Goal: Information Seeking & Learning: Learn about a topic

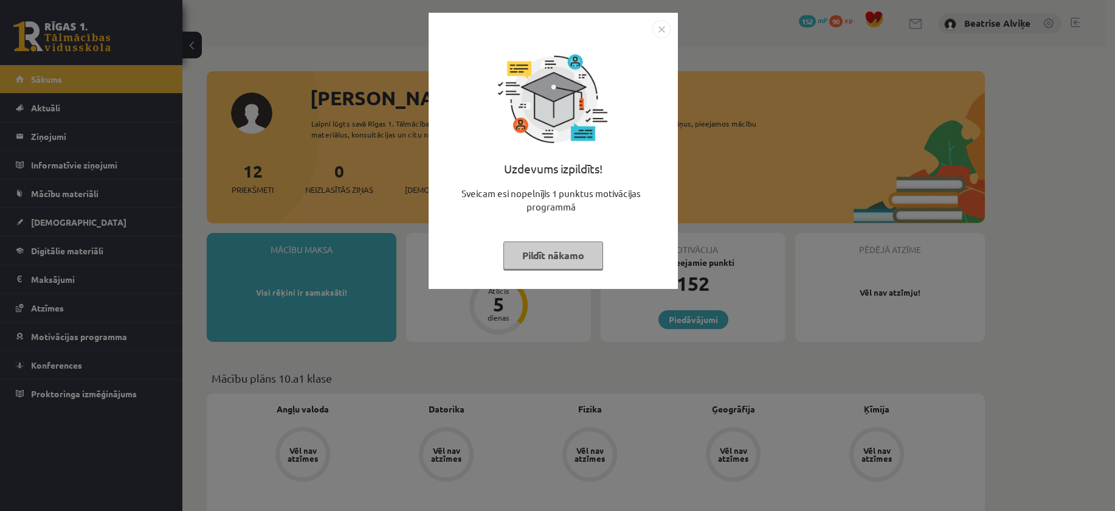
click at [663, 25] on img "Close" at bounding box center [661, 29] width 18 height 18
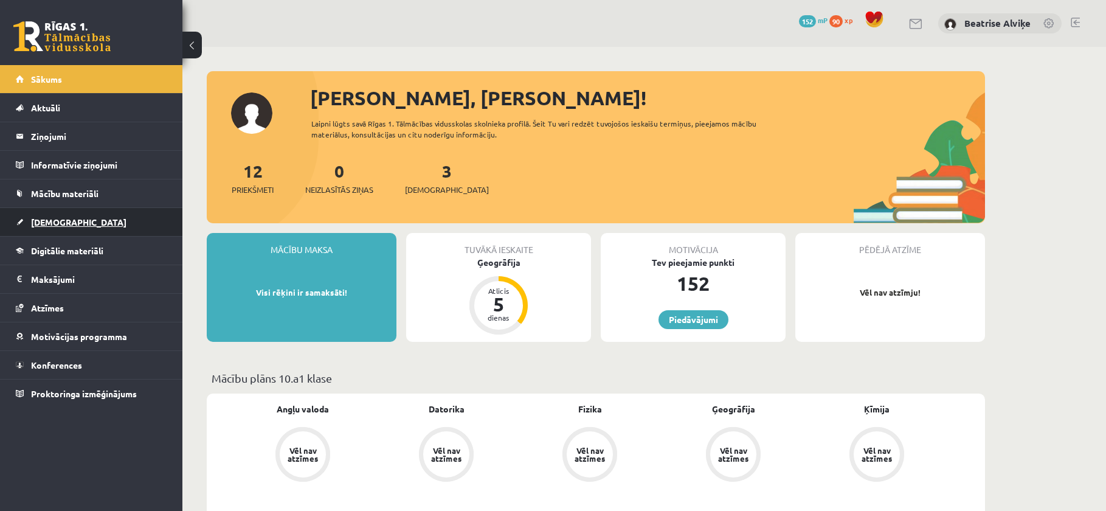
click at [89, 217] on link "[DEMOGRAPHIC_DATA]" at bounding box center [91, 222] width 151 height 28
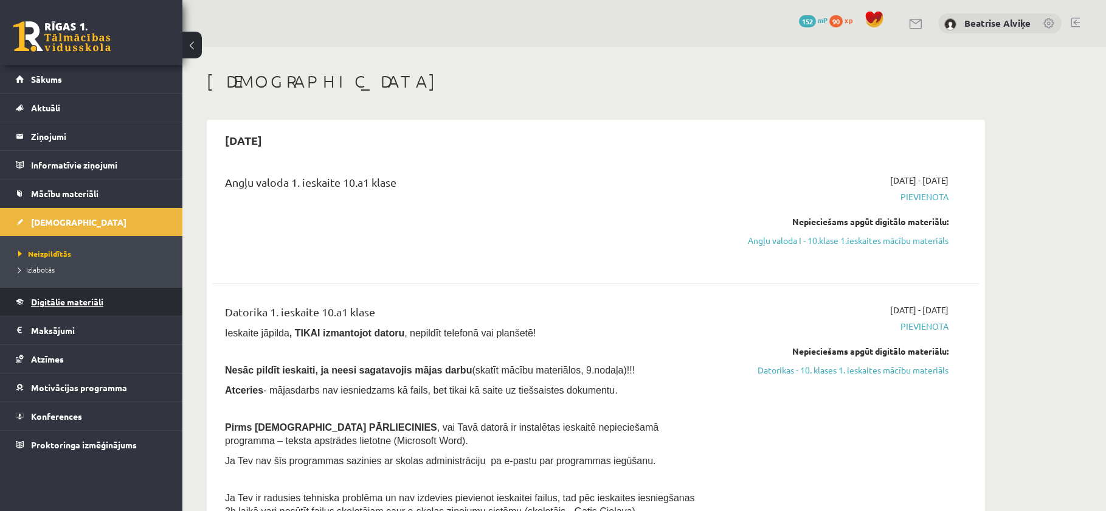
click at [97, 309] on link "Digitālie materiāli" at bounding box center [91, 301] width 151 height 28
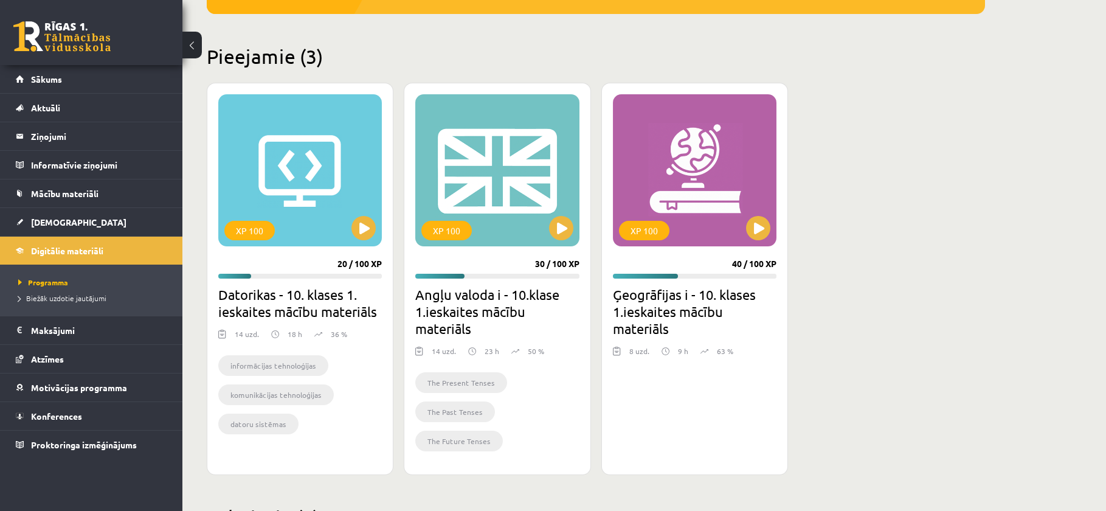
scroll to position [304, 0]
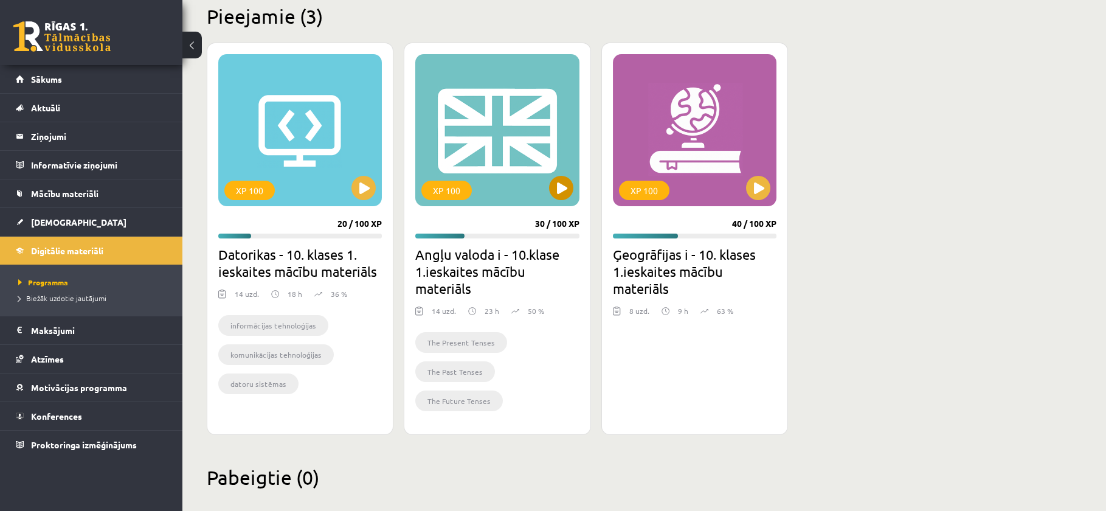
click at [538, 135] on div "XP 100" at bounding box center [496, 130] width 163 height 152
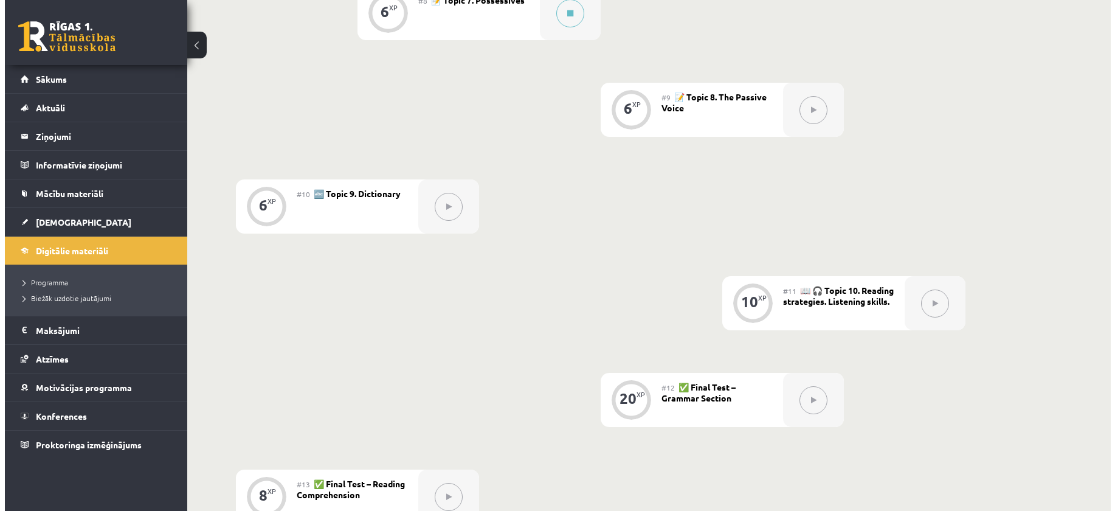
scroll to position [729, 0]
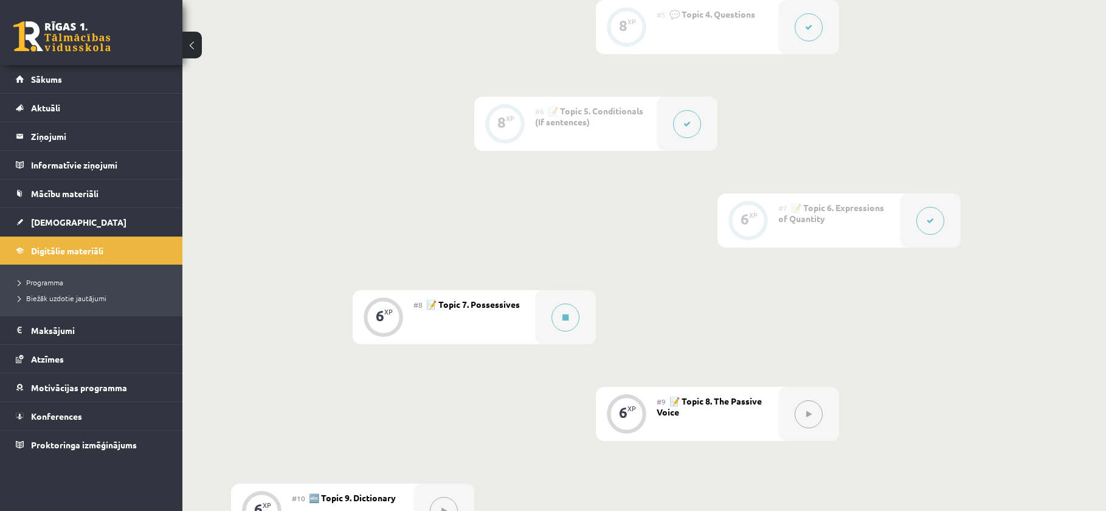
click at [506, 318] on div "#8 📝 Topic 7. Possessives" at bounding box center [474, 317] width 122 height 54
click at [572, 313] on button at bounding box center [565, 317] width 28 height 28
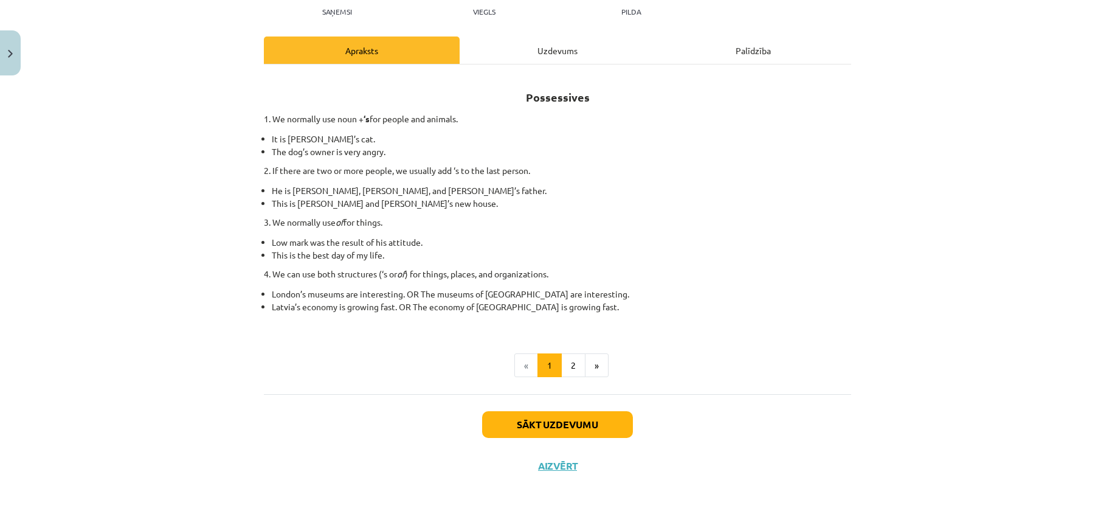
scroll to position [148, 0]
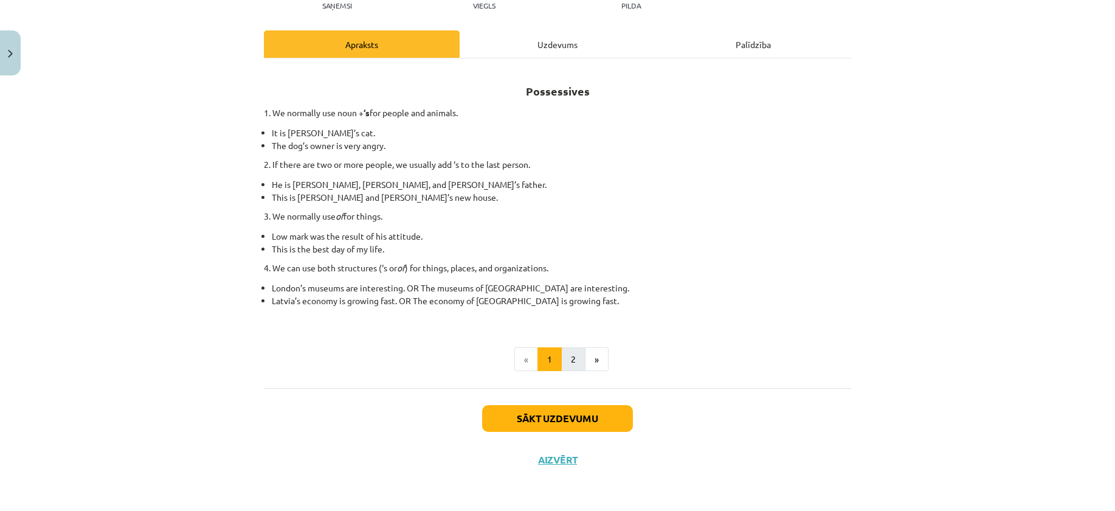
drag, startPoint x: 556, startPoint y: 374, endPoint x: 563, endPoint y: 364, distance: 12.5
click at [563, 364] on div "Possessives 1. We normally use noun + ‘s for people and animals. It is Jane’s c…" at bounding box center [557, 222] width 587 height 329
click at [574, 350] on button "2" at bounding box center [573, 359] width 24 height 24
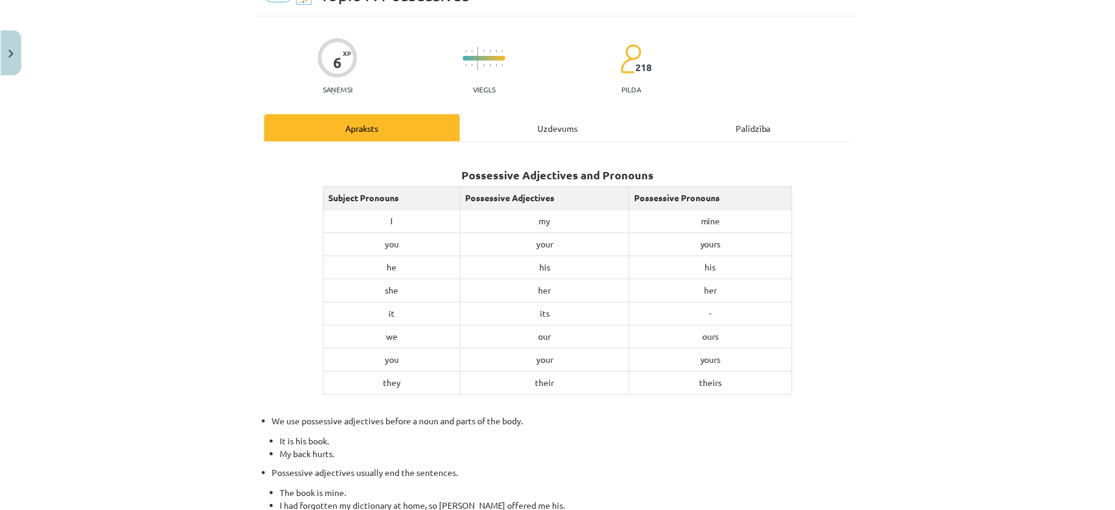
scroll to position [0, 0]
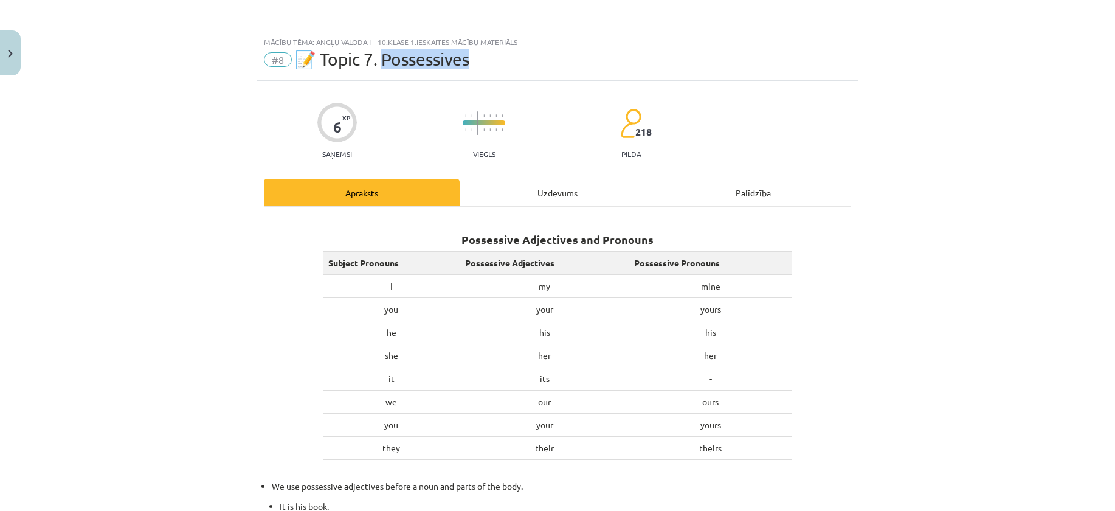
drag, startPoint x: 490, startPoint y: 53, endPoint x: 384, endPoint y: 64, distance: 106.3
click at [384, 64] on div "#8 📝 Topic 7. Possessives" at bounding box center [557, 59] width 587 height 19
copy span "ossessives"
click at [979, 250] on div "Mācību tēma: Angļu valoda i - 10.klase 1.ieskaites mācību materiāls #8 📝 Topic …" at bounding box center [557, 255] width 1115 height 511
drag, startPoint x: 593, startPoint y: 151, endPoint x: 588, endPoint y: 212, distance: 60.9
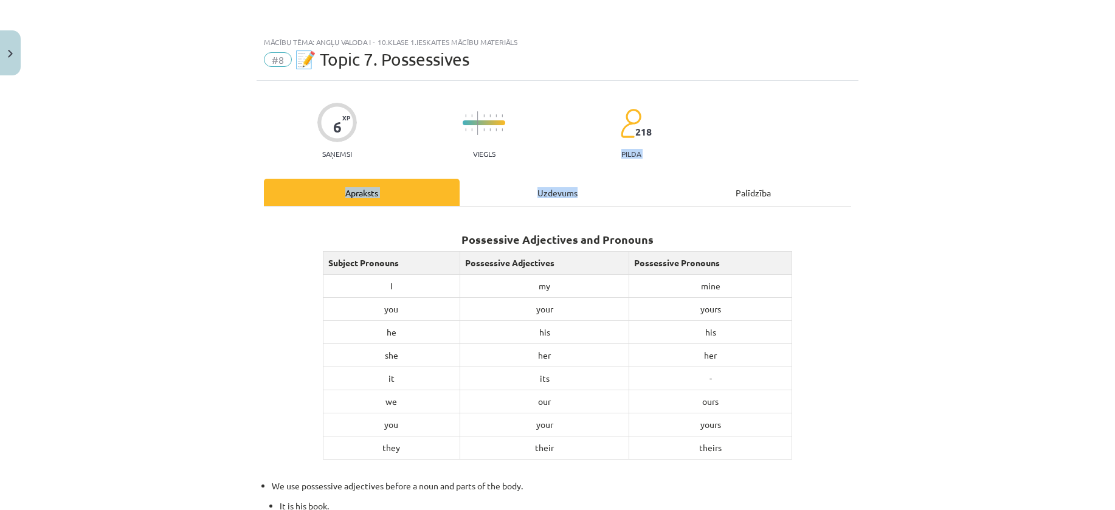
click at [589, 181] on div "6 XP Saņemsi Viegls 218 pilda Apraksts Uzdevums Palīdzība Possessive Adjectives…" at bounding box center [557, 490] width 602 height 819
click at [586, 185] on div "Uzdevums" at bounding box center [557, 192] width 196 height 27
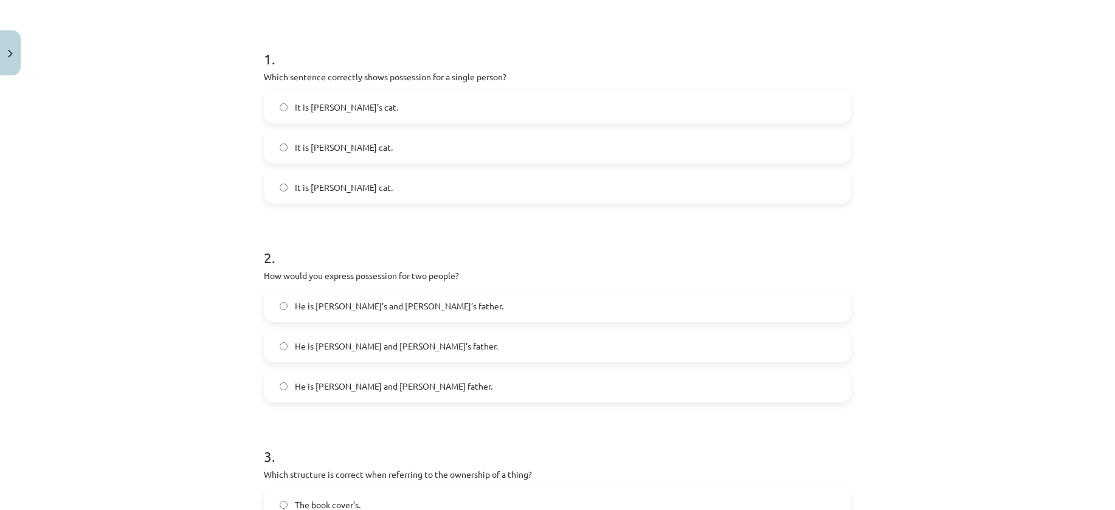
click at [132, 213] on div "Mācību tēma: Angļu valoda i - 10.klase 1.ieskaites mācību materiāls #8 📝 Topic …" at bounding box center [557, 255] width 1115 height 510
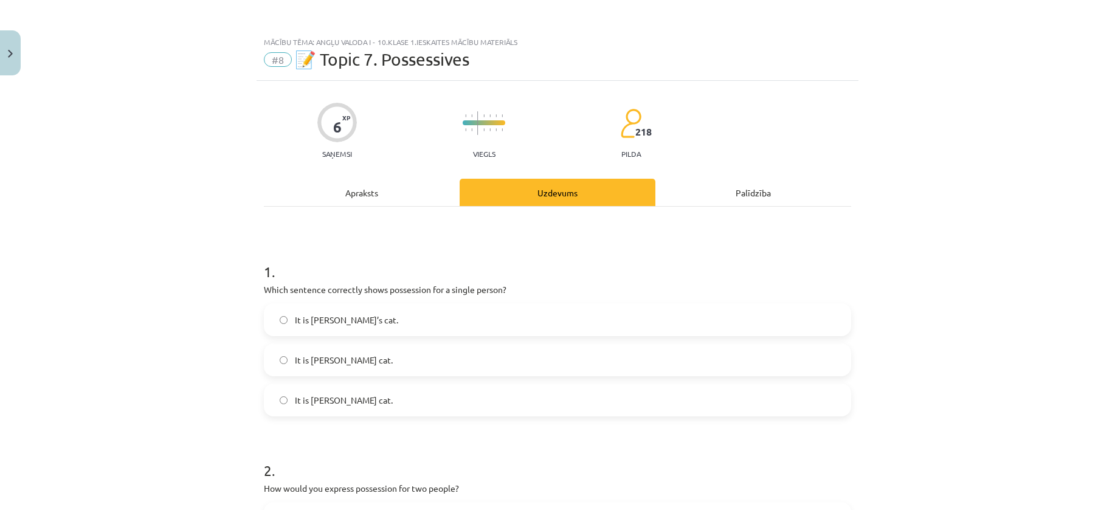
drag, startPoint x: 295, startPoint y: 180, endPoint x: 311, endPoint y: 185, distance: 16.7
click at [300, 179] on div "Apraksts" at bounding box center [362, 192] width 196 height 27
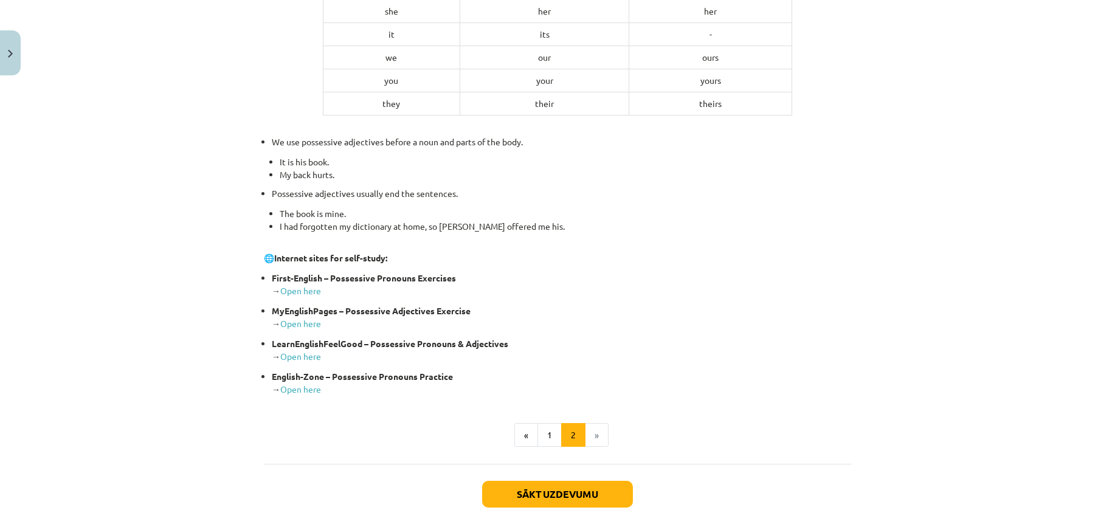
scroll to position [421, 0]
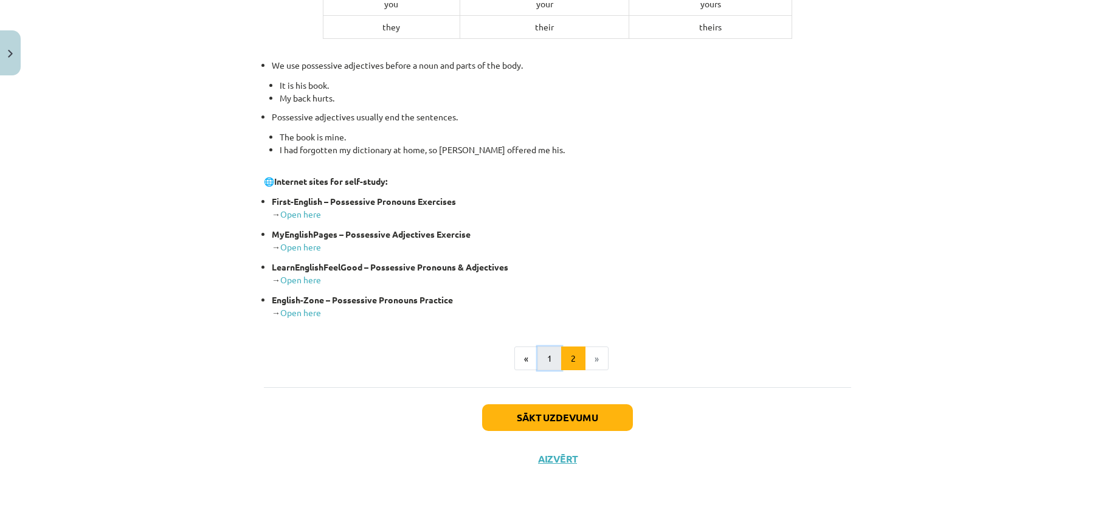
click at [537, 350] on button "1" at bounding box center [549, 358] width 24 height 24
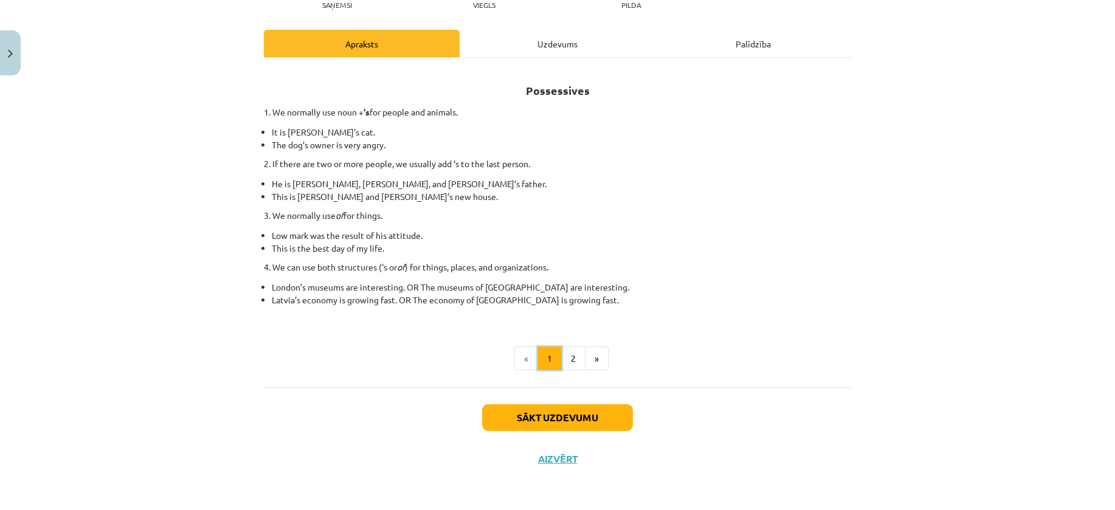
scroll to position [88, 0]
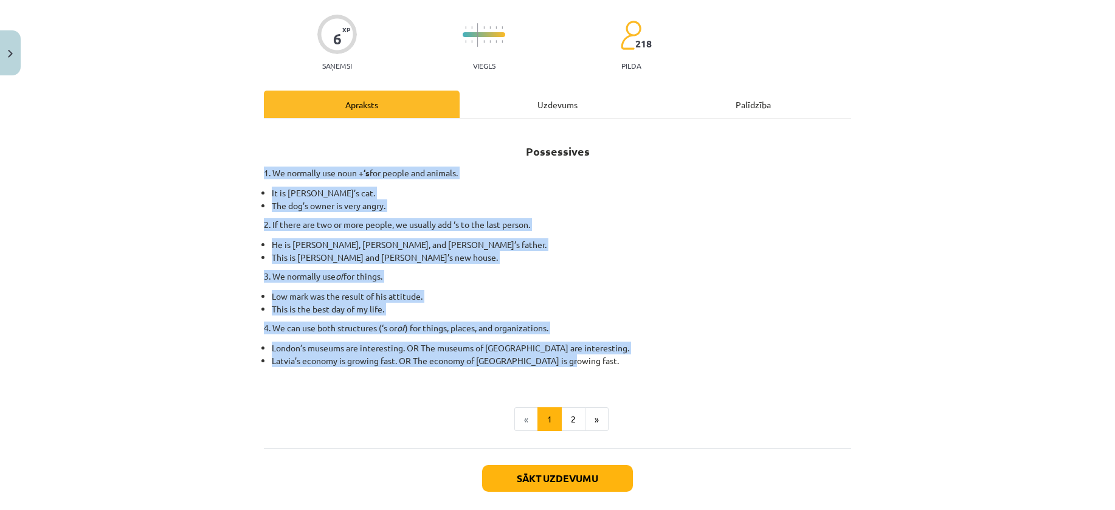
drag, startPoint x: 239, startPoint y: 172, endPoint x: 645, endPoint y: 364, distance: 449.1
click at [645, 364] on div "Mācību tēma: Angļu valoda i - 10.klase 1.ieskaites mācību materiāls #8 📝 Topic …" at bounding box center [557, 255] width 1115 height 510
copy div "1. We normally use noun + ‘s for people and animals. It is Jane’s cat. The dog’…"
click at [875, 292] on div "Mācību tēma: Angļu valoda i - 10.klase 1.ieskaites mācību materiāls #8 📝 Topic …" at bounding box center [557, 255] width 1115 height 510
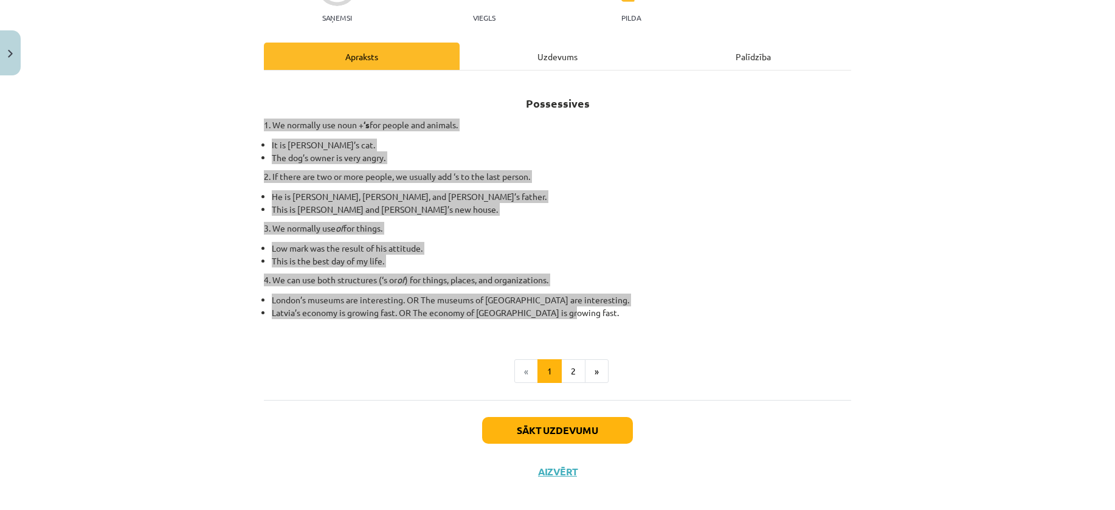
scroll to position [149, 0]
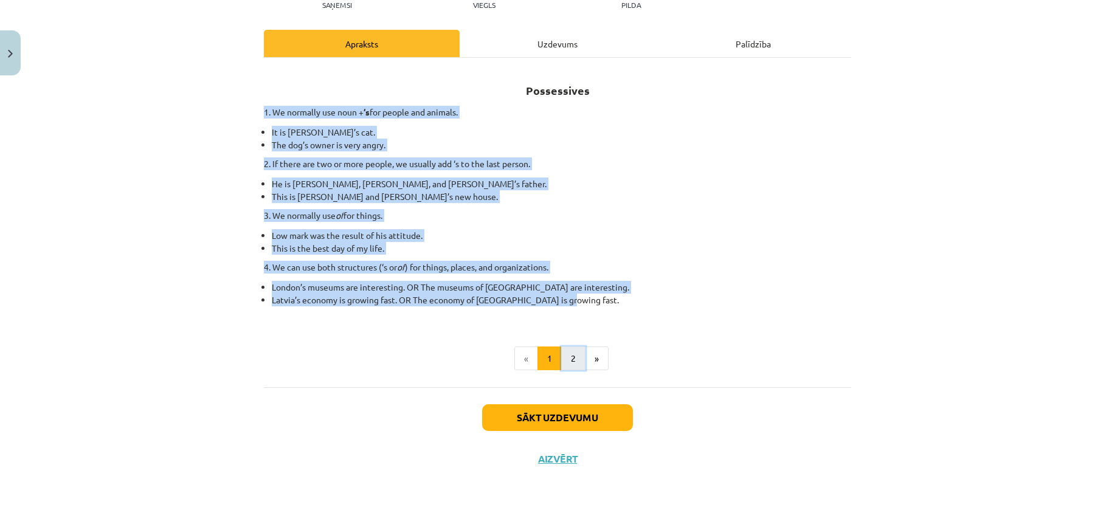
click at [573, 362] on button "2" at bounding box center [573, 358] width 24 height 24
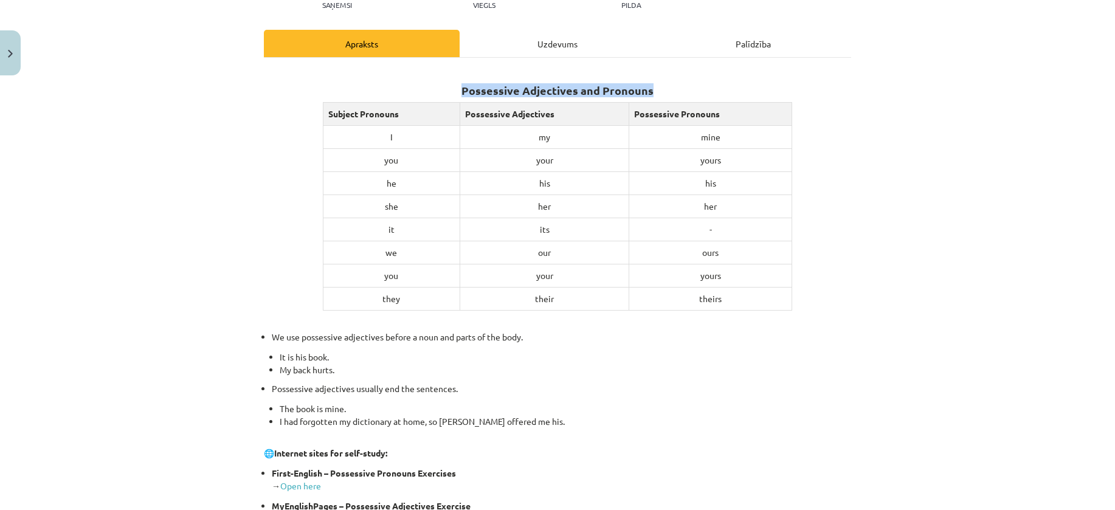
drag, startPoint x: 460, startPoint y: 86, endPoint x: 694, endPoint y: 92, distance: 234.1
click at [694, 92] on h2 "Possessive Adjectives and Pronouns" at bounding box center [557, 84] width 587 height 30
copy strong "Possessive Adjectives and Pronouns"
click at [737, 275] on td "yours" at bounding box center [710, 275] width 163 height 23
click at [47, 469] on div "Mācību tēma: Angļu valoda i - 10.klase 1.ieskaites mācību materiāls #8 📝 Topic …" at bounding box center [557, 255] width 1115 height 510
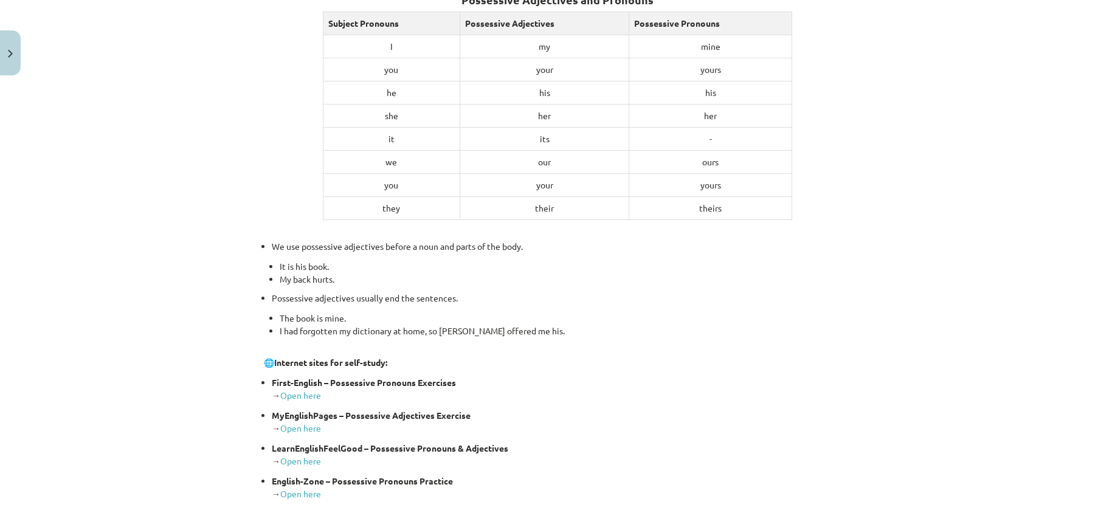
scroll to position [421, 0]
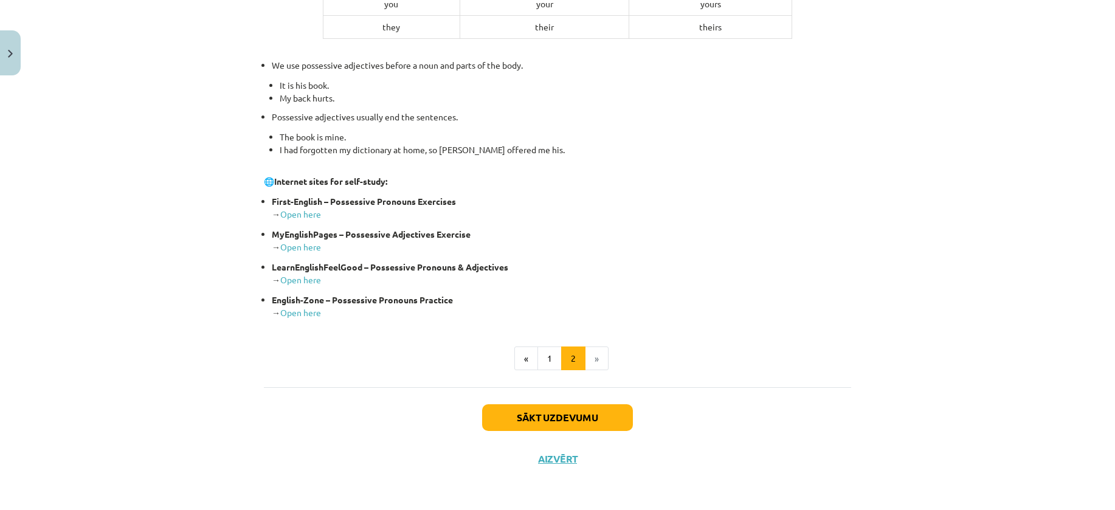
click at [718, 241] on p "MyEnglishPages – Possessive Adjectives Exercise → Open here" at bounding box center [561, 241] width 579 height 26
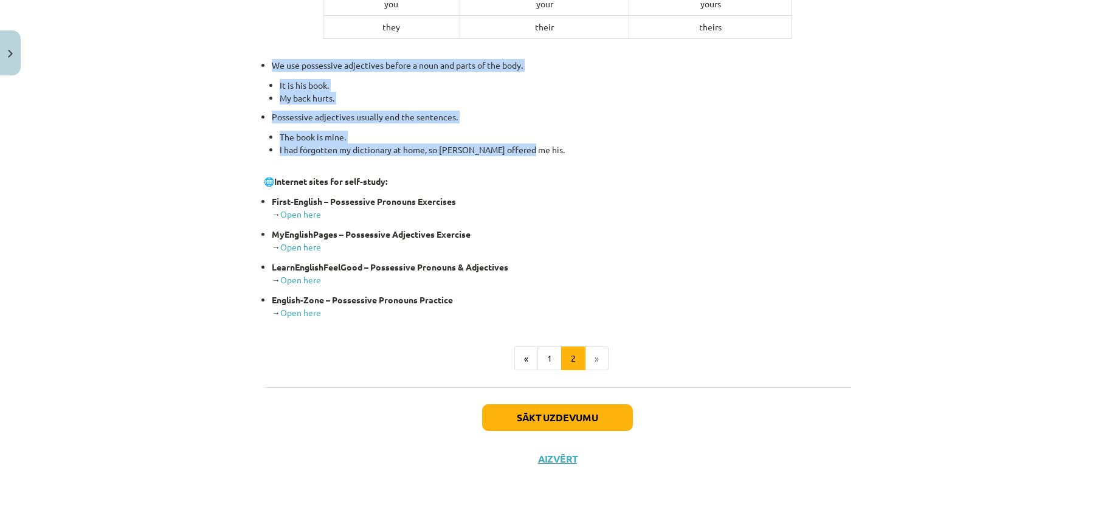
drag, startPoint x: 253, startPoint y: 61, endPoint x: 537, endPoint y: 156, distance: 298.5
click at [537, 156] on div "6 XP Saņemsi Viegls 218 pilda Apraksts Uzdevums Palīdzība Possessive Adjectives…" at bounding box center [557, 69] width 602 height 819
copy ul "We use possessive adjectives before a noun and parts of the body. It is his boo…"
click at [577, 427] on button "Sākt uzdevumu" at bounding box center [557, 417] width 151 height 27
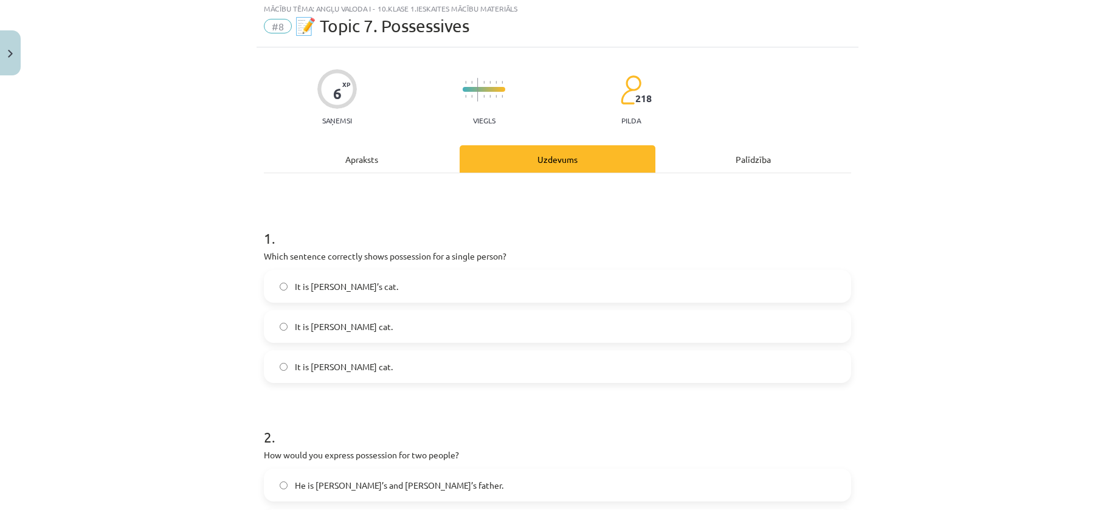
scroll to position [30, 0]
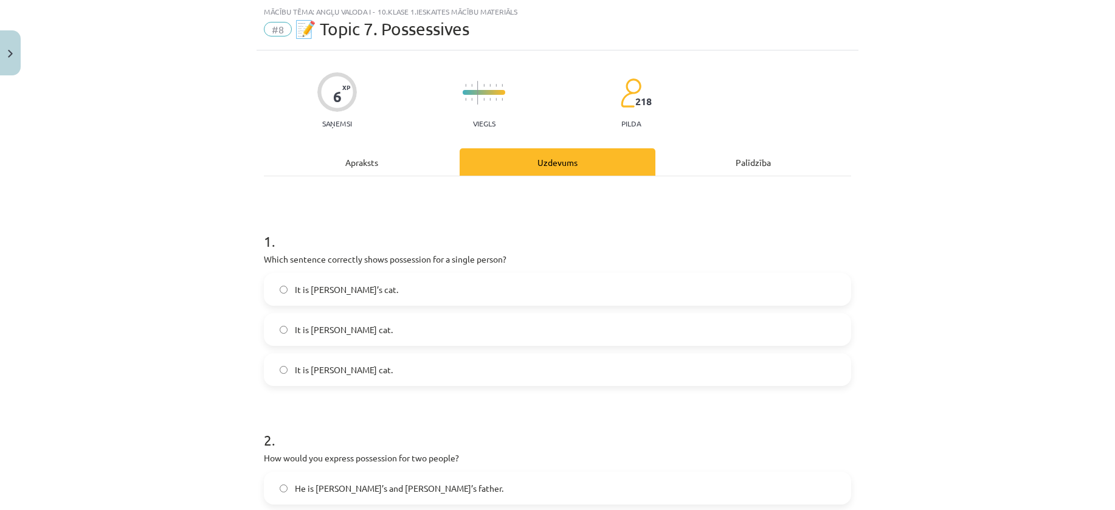
click at [425, 281] on label "It is Jane’s cat." at bounding box center [557, 289] width 585 height 30
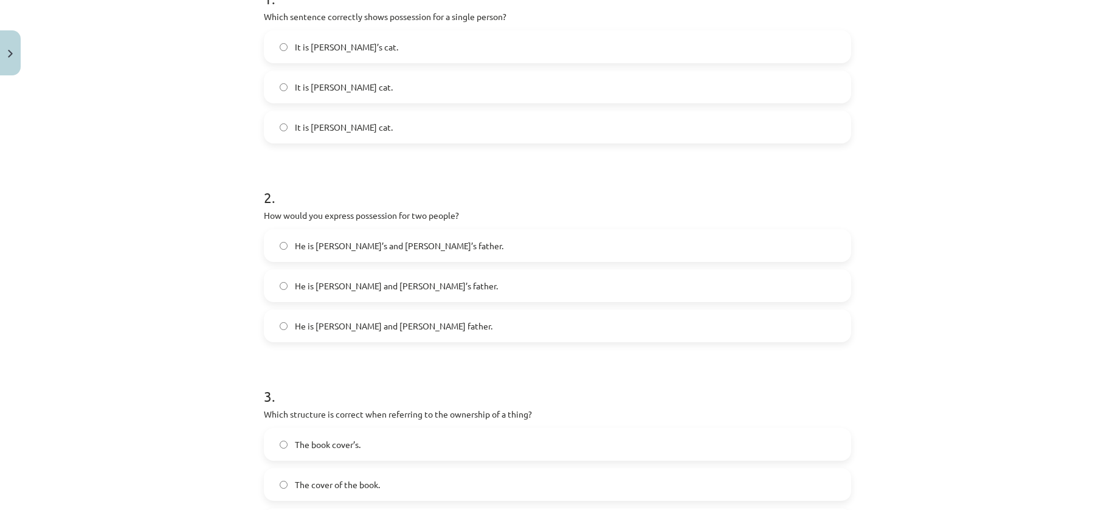
scroll to position [274, 0]
click at [452, 290] on label "He is Alice and James’s father." at bounding box center [557, 285] width 585 height 30
click at [439, 332] on label "He is Alice and James father." at bounding box center [557, 325] width 585 height 30
click at [449, 286] on label "He is Alice and James’s father." at bounding box center [557, 285] width 585 height 30
click at [159, 428] on div "Mācību tēma: Angļu valoda i - 10.klase 1.ieskaites mācību materiāls #8 📝 Topic …" at bounding box center [557, 255] width 1115 height 510
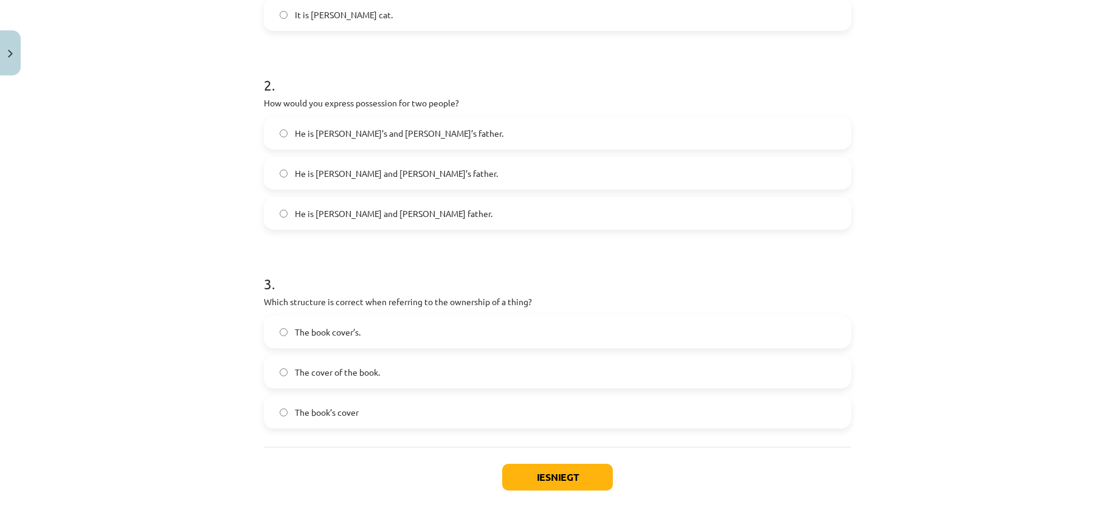
scroll to position [395, 0]
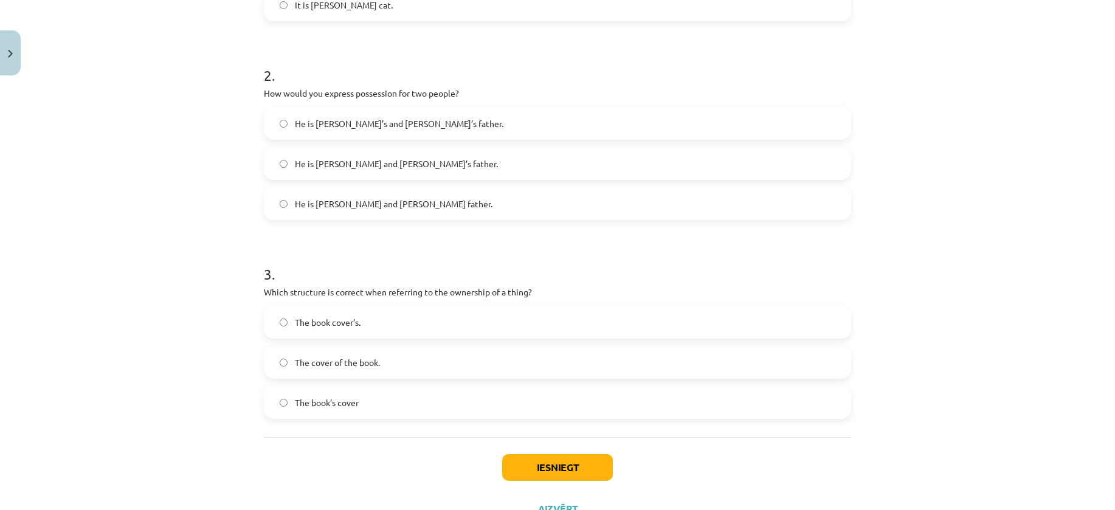
click at [381, 387] on div "The book’s cover" at bounding box center [557, 402] width 587 height 33
click at [387, 391] on label "The book’s cover" at bounding box center [557, 402] width 585 height 30
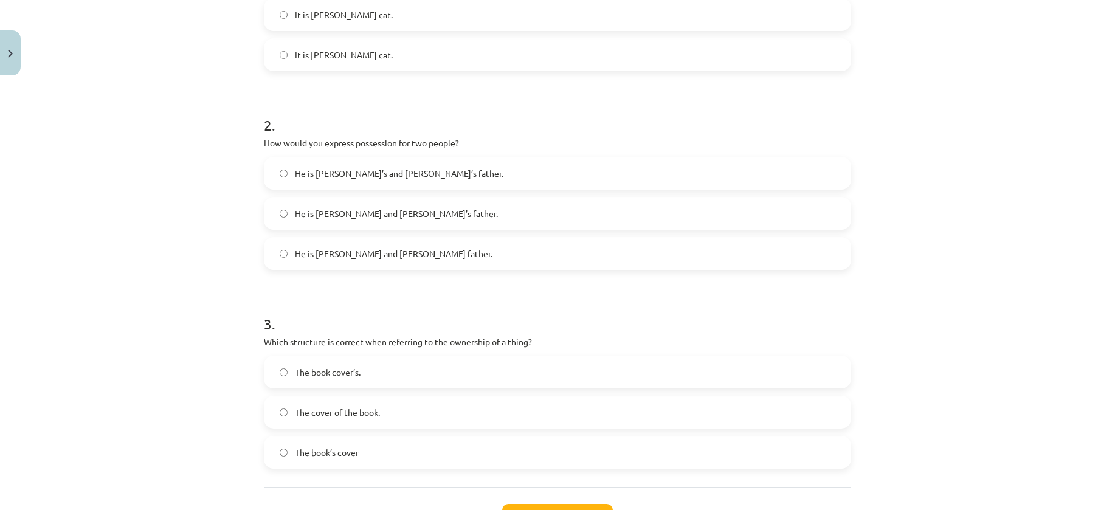
scroll to position [445, 0]
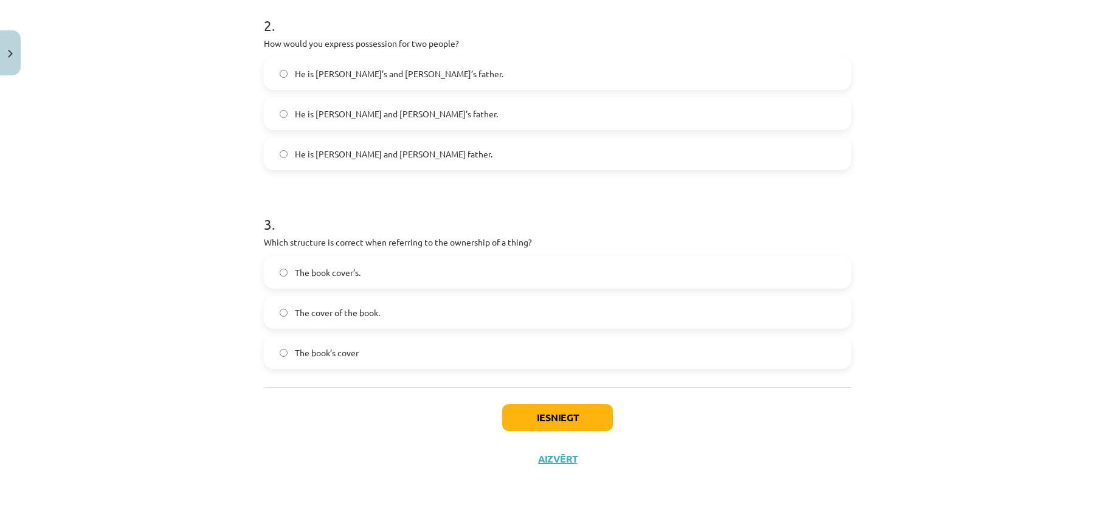
click at [550, 434] on div "Iesniegt Aizvērt" at bounding box center [557, 429] width 587 height 85
click at [540, 422] on button "Iesniegt" at bounding box center [557, 417] width 111 height 27
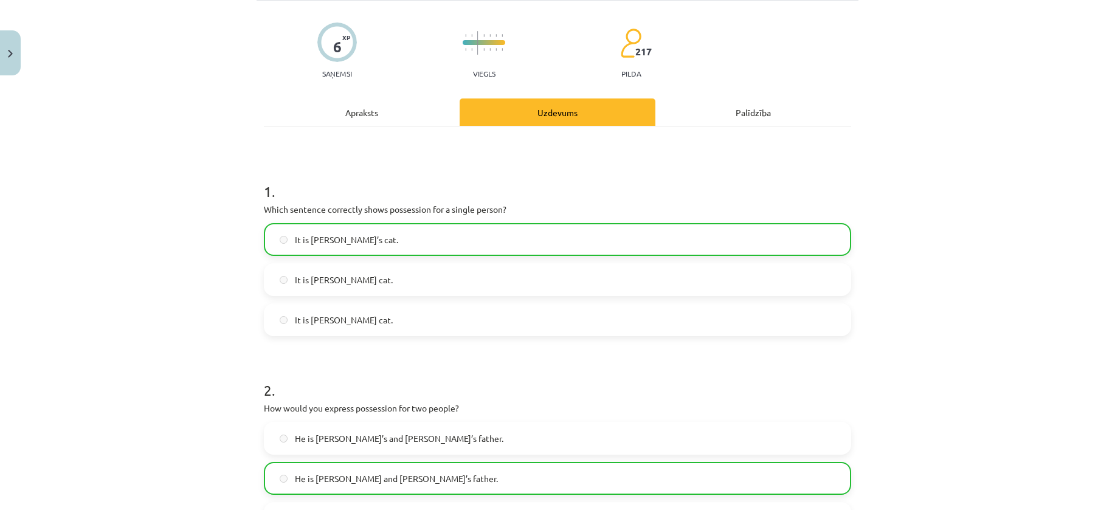
scroll to position [484, 0]
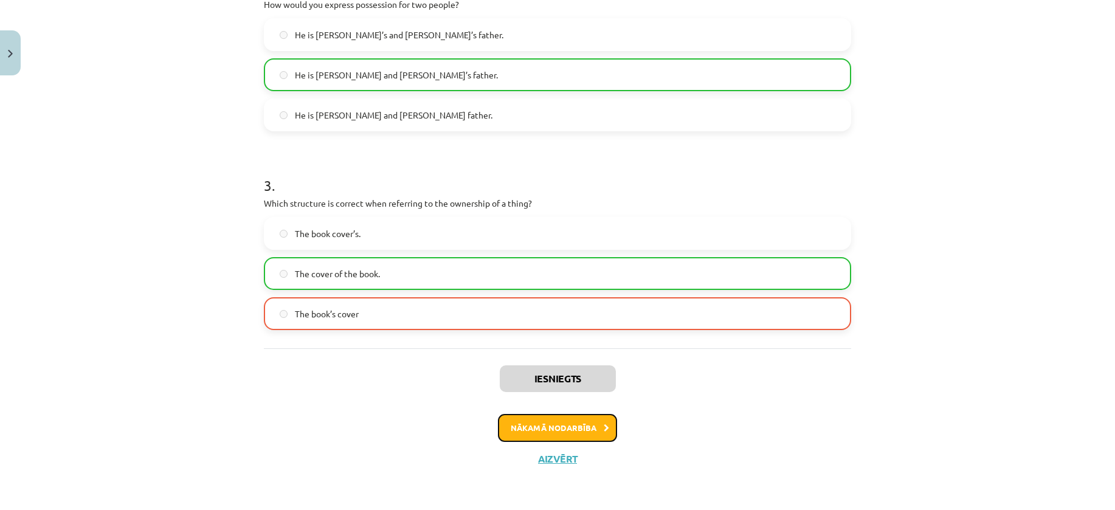
click at [590, 430] on button "Nākamā nodarbība" at bounding box center [557, 428] width 119 height 28
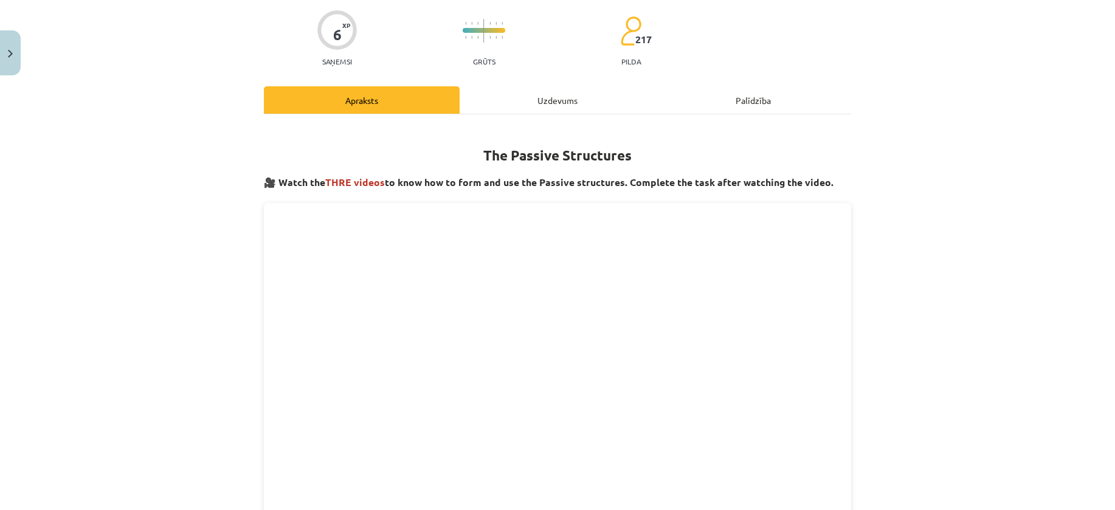
click at [508, 90] on div "Uzdevums" at bounding box center [557, 99] width 196 height 27
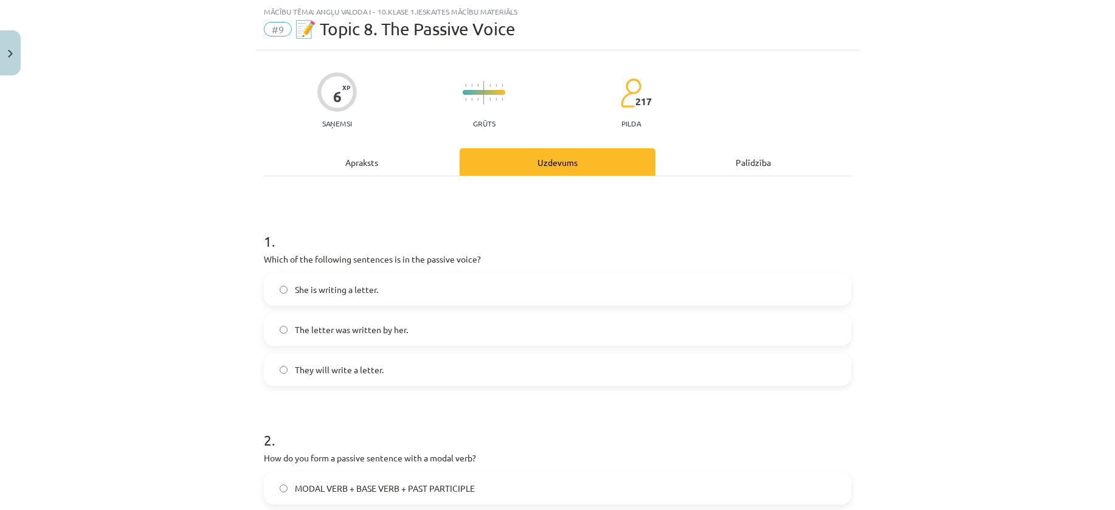
click at [375, 161] on div "Apraksts" at bounding box center [362, 161] width 196 height 27
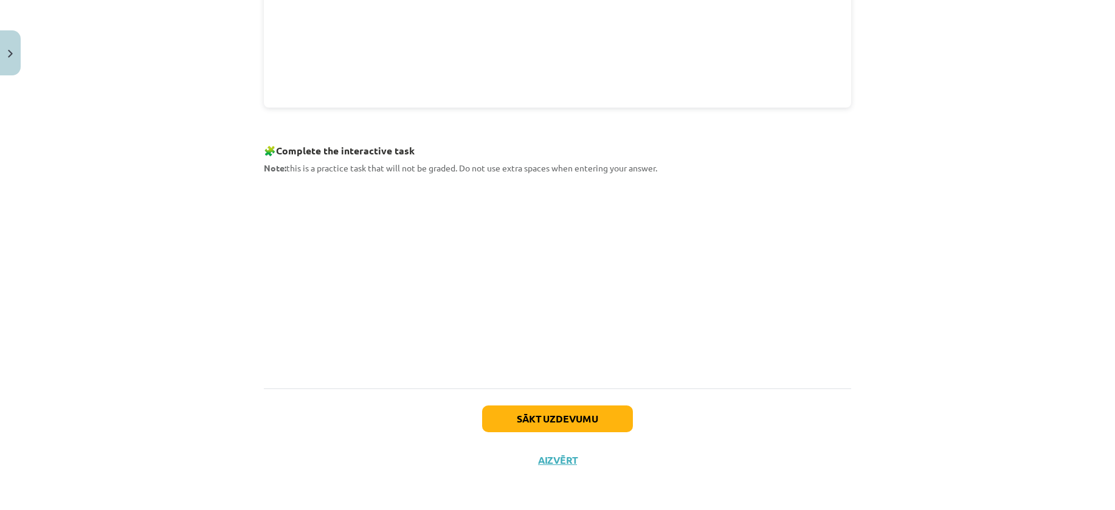
scroll to position [153, 0]
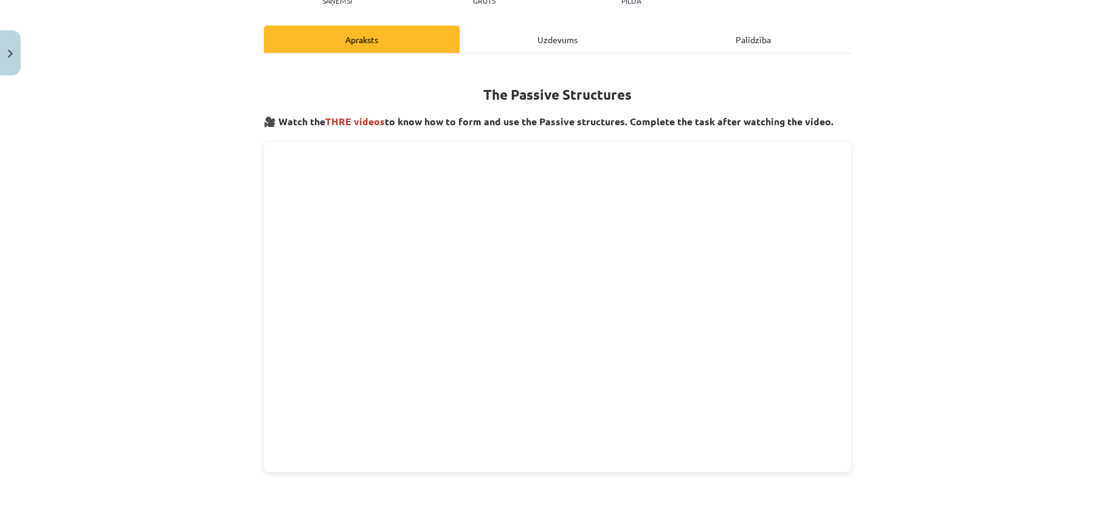
click at [551, 49] on div "Uzdevums" at bounding box center [557, 39] width 196 height 27
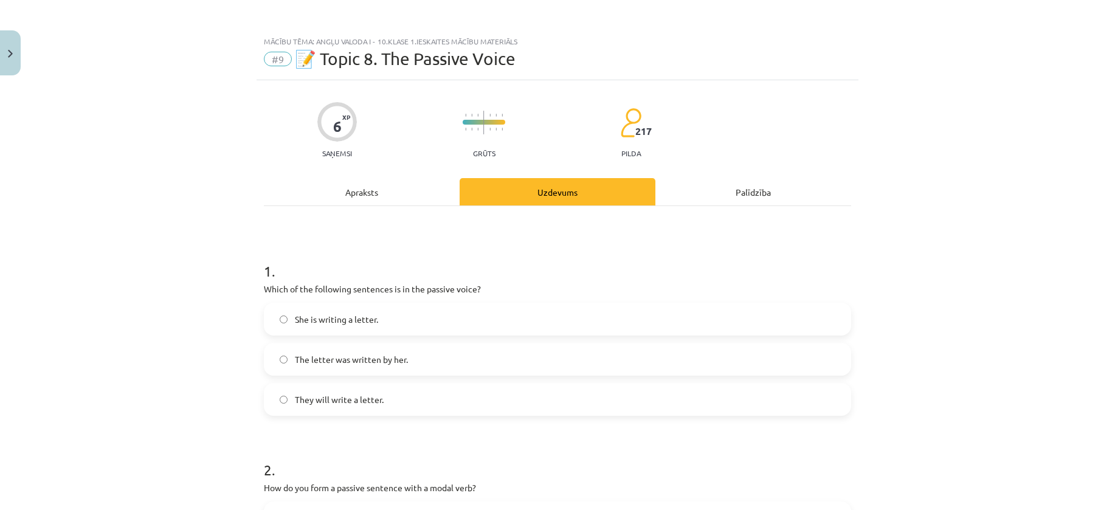
scroll to position [0, 0]
click at [441, 341] on div "She is writing a letter. The letter was written by her. They will write a lette…" at bounding box center [557, 359] width 587 height 113
click at [467, 345] on label "The letter was written by her." at bounding box center [557, 360] width 585 height 30
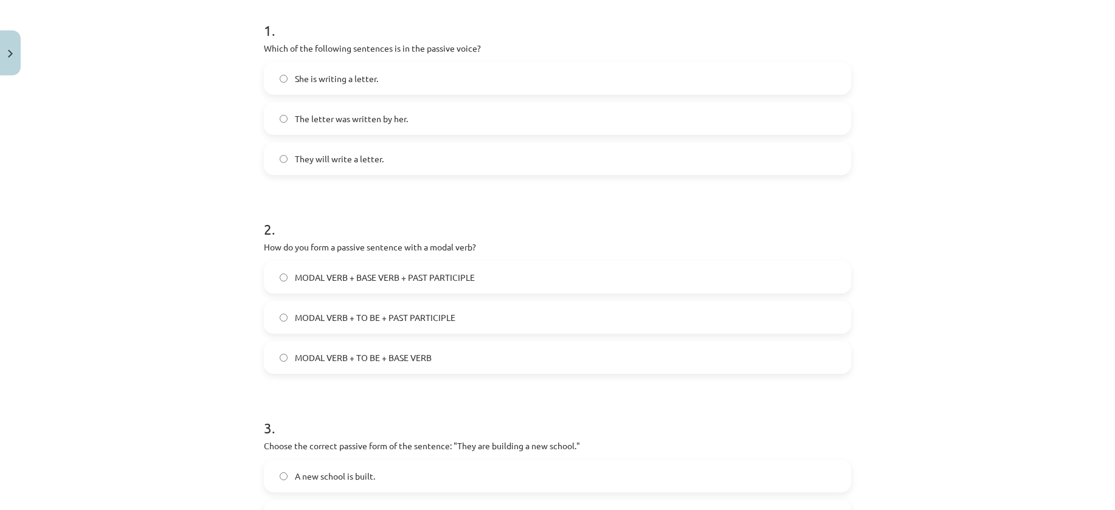
scroll to position [243, 0]
click at [470, 312] on label "MODAL VERB + TO BE + PAST PARTICIPLE" at bounding box center [557, 315] width 585 height 30
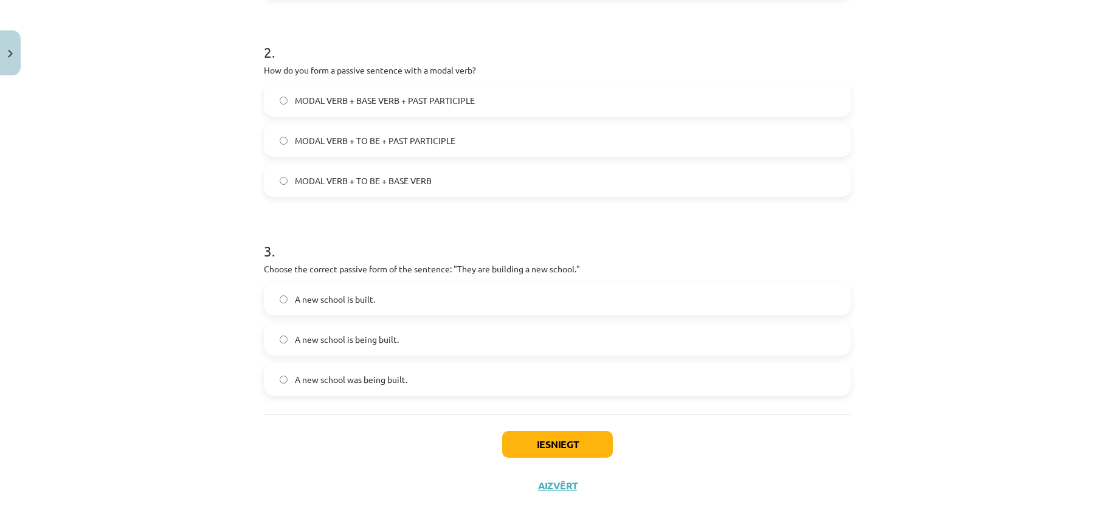
scroll to position [425, 0]
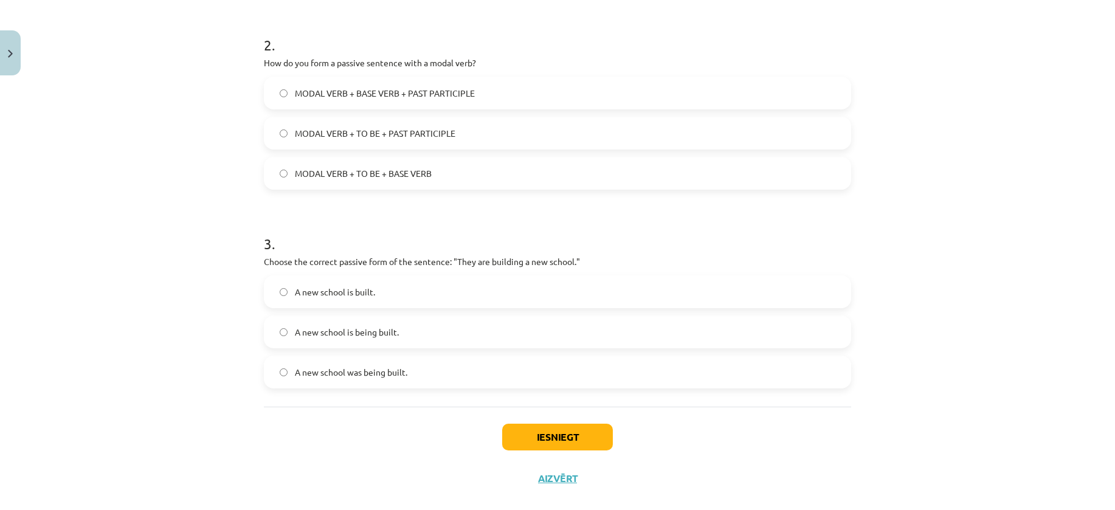
click at [429, 339] on label "A new school is being built." at bounding box center [557, 332] width 585 height 30
click at [596, 428] on button "Iesniegt" at bounding box center [557, 437] width 111 height 27
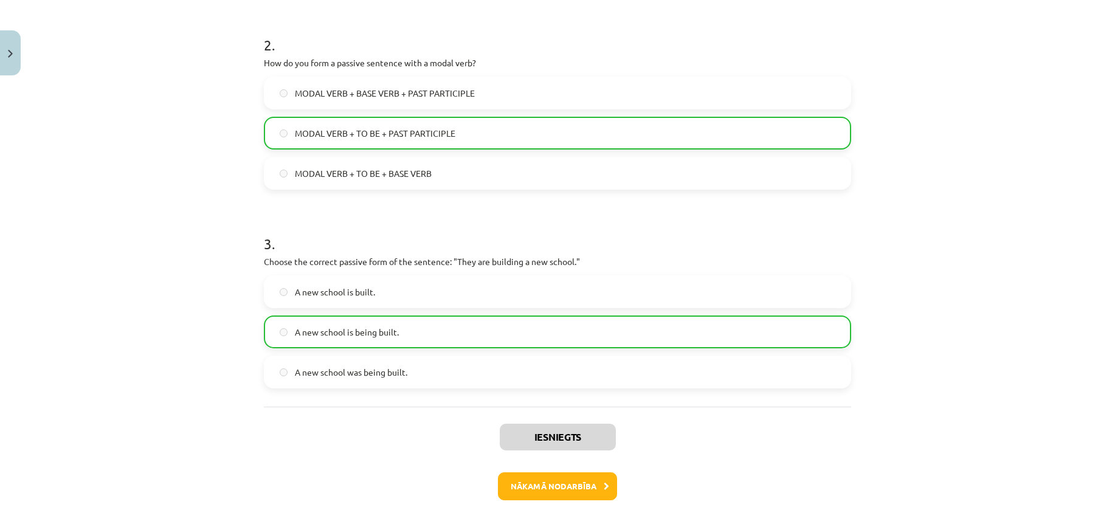
scroll to position [484, 0]
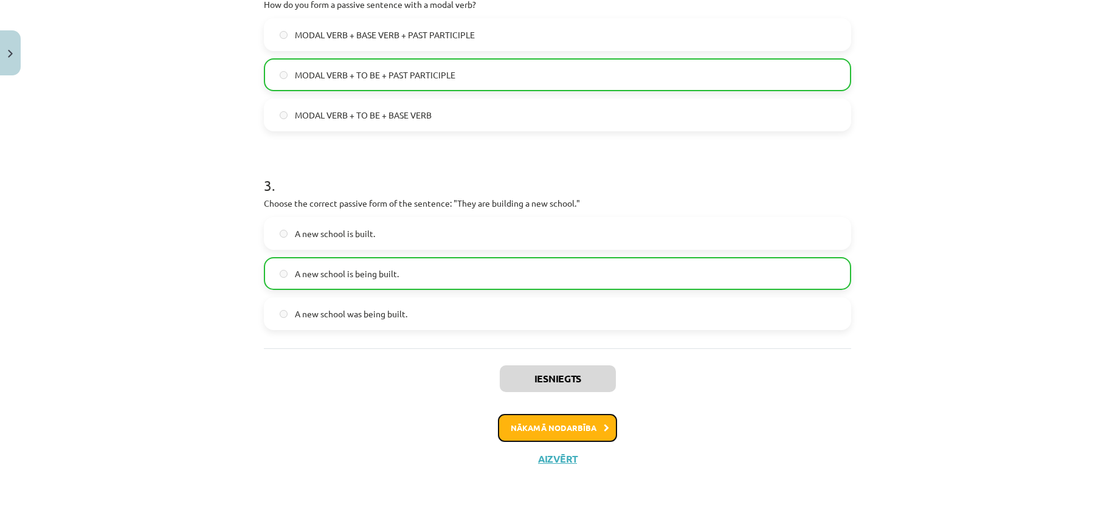
click at [566, 418] on button "Nākamā nodarbība" at bounding box center [557, 428] width 119 height 28
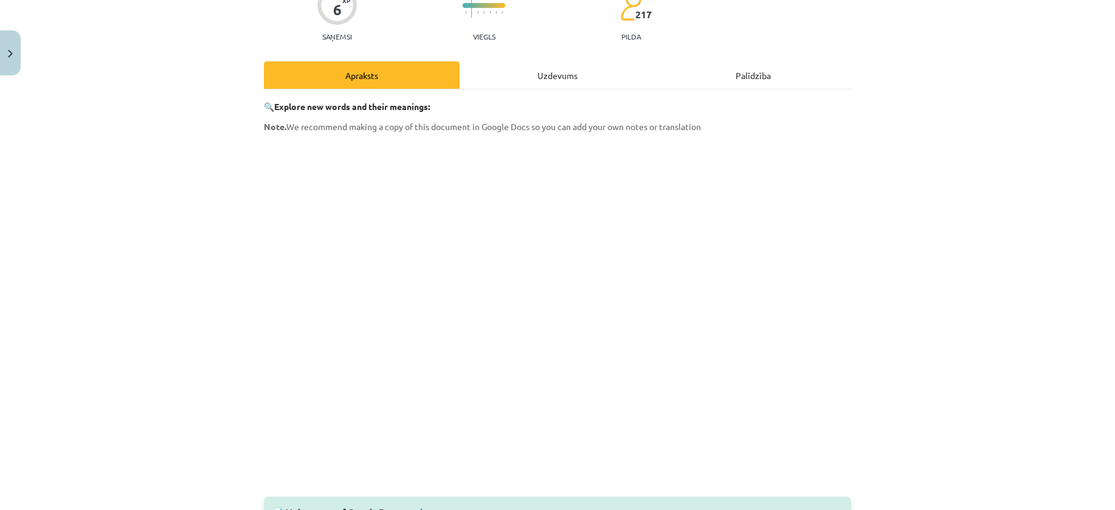
scroll to position [93, 0]
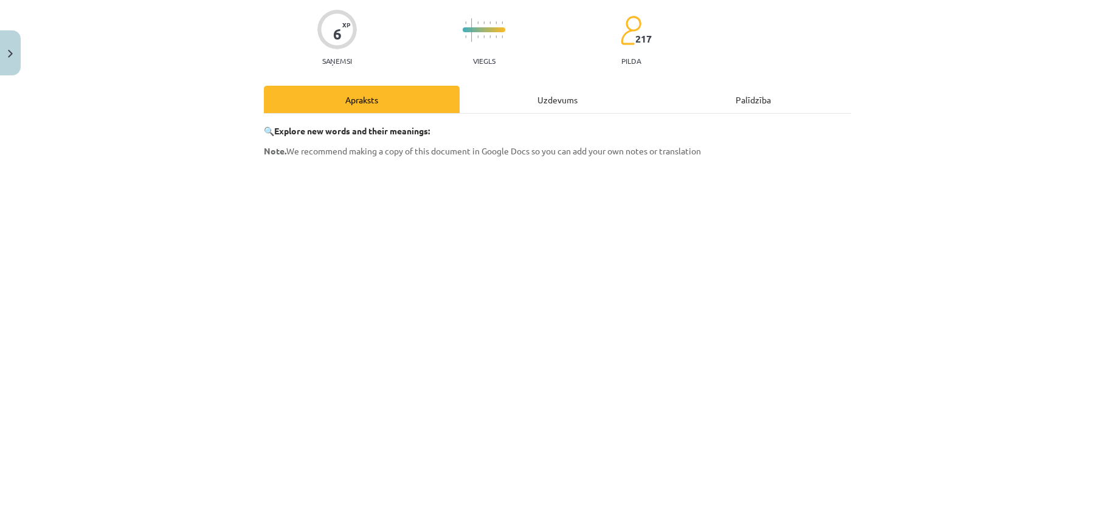
click at [545, 105] on div "Uzdevums" at bounding box center [557, 99] width 196 height 27
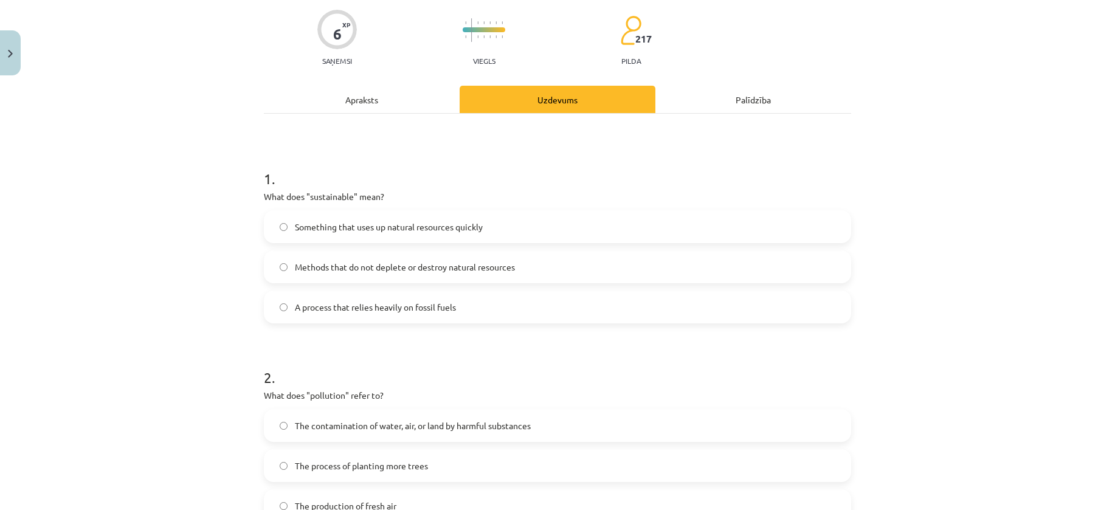
scroll to position [30, 0]
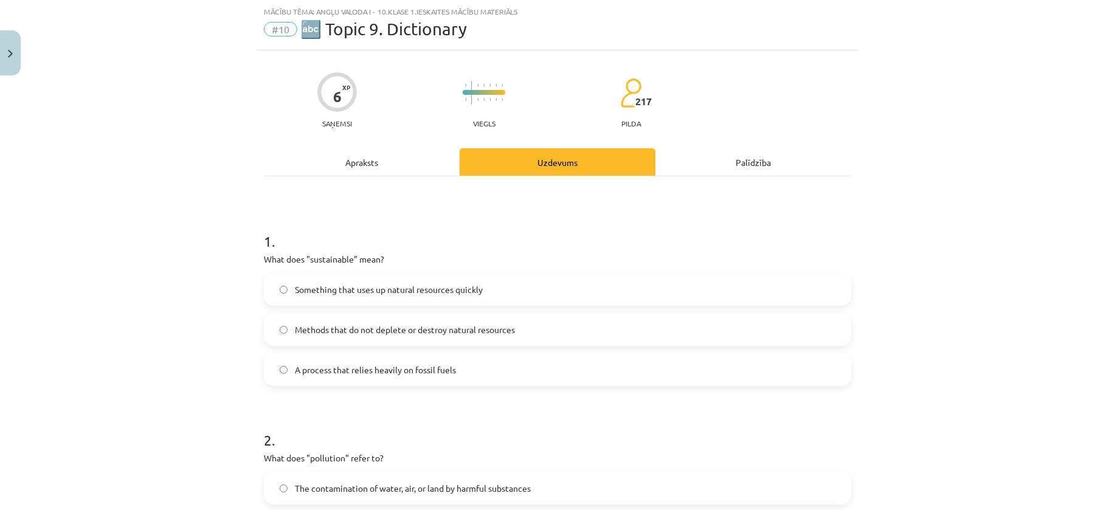
click at [416, 342] on label "Methods that do not deplete or destroy natural resources" at bounding box center [557, 329] width 585 height 30
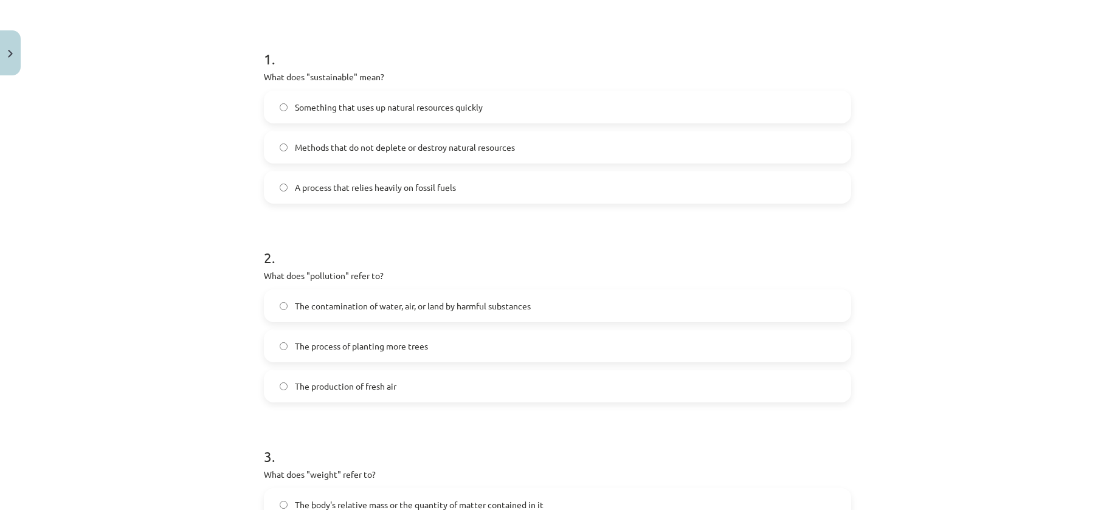
scroll to position [274, 0]
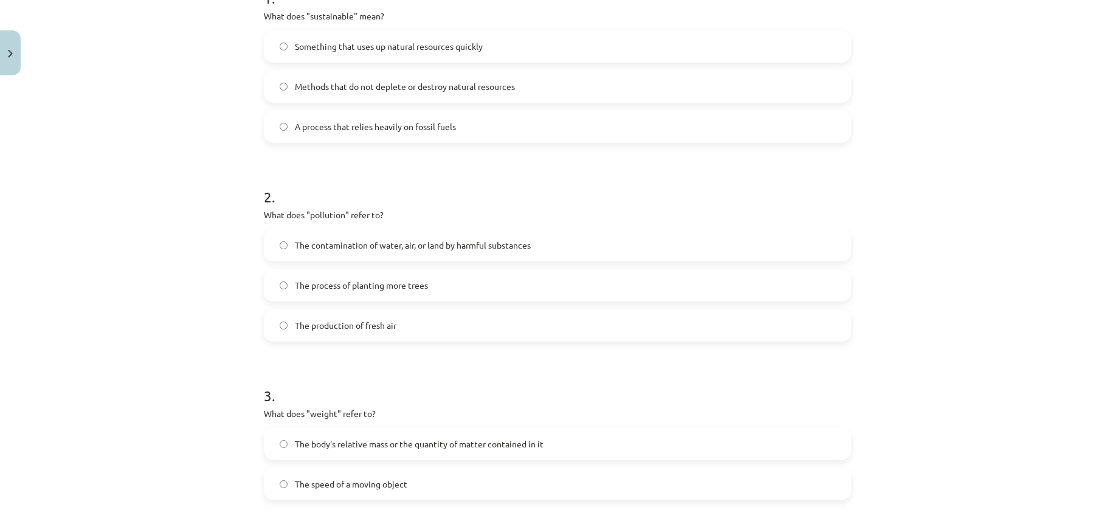
click at [396, 253] on label "The contamination of water, air, or land by harmful substances" at bounding box center [557, 245] width 585 height 30
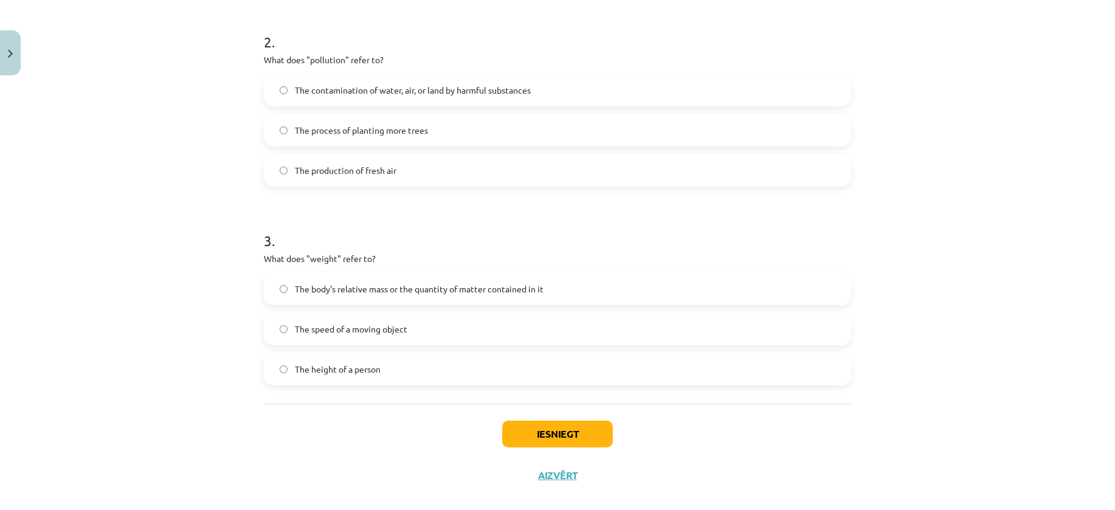
scroll to position [445, 0]
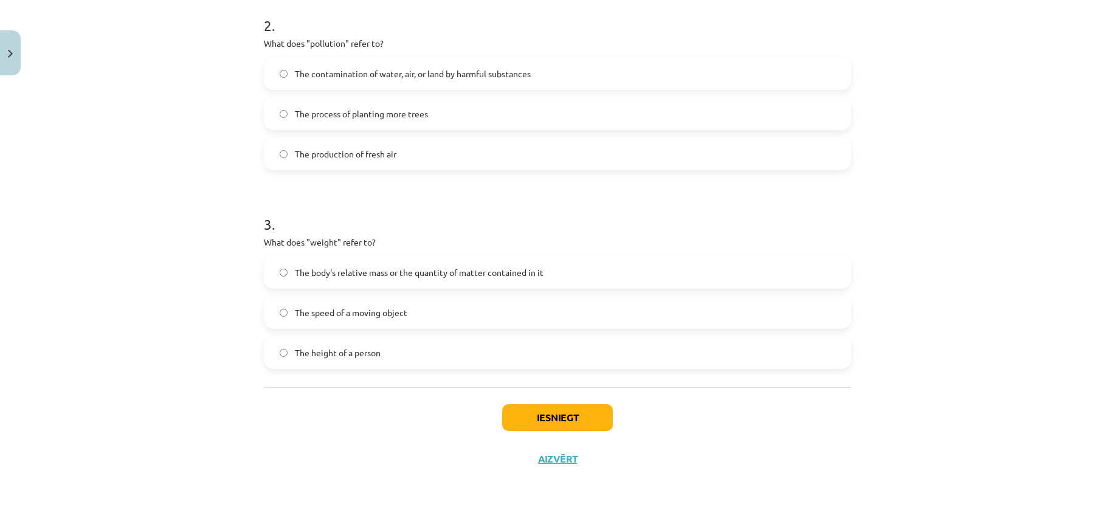
click at [477, 285] on label "The body's relative mass or the quantity of matter contained in it" at bounding box center [557, 272] width 585 height 30
click at [599, 417] on button "Iesniegt" at bounding box center [557, 417] width 111 height 27
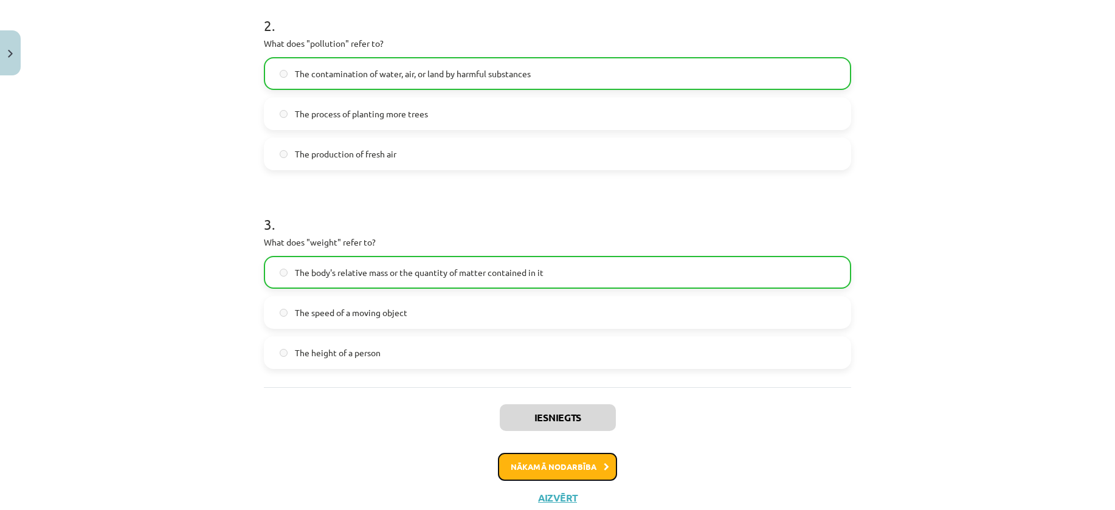
click at [560, 457] on button "Nākamā nodarbība" at bounding box center [557, 467] width 119 height 28
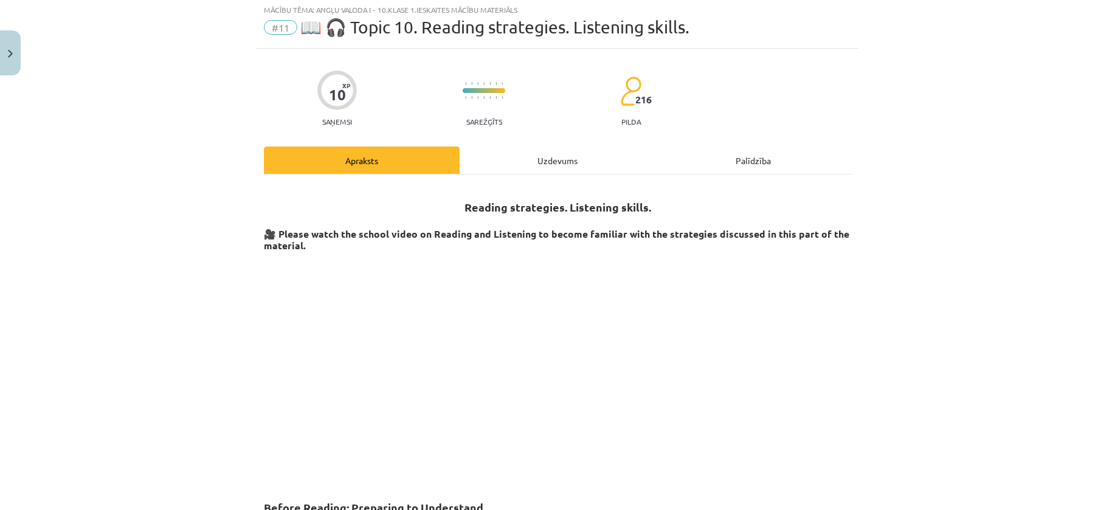
scroll to position [30, 0]
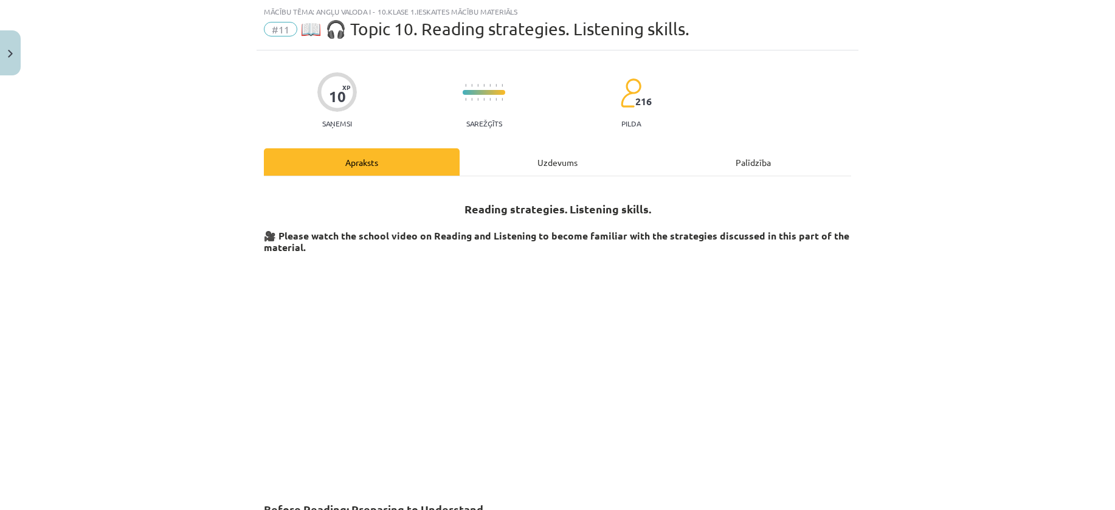
click at [512, 159] on div "Uzdevums" at bounding box center [557, 161] width 196 height 27
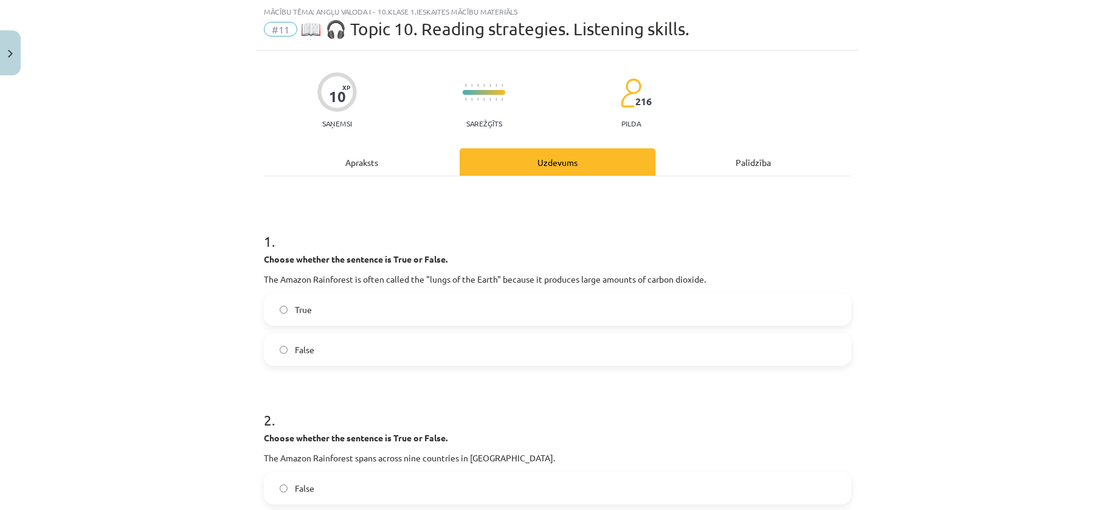
click at [355, 154] on div "Apraksts" at bounding box center [362, 161] width 196 height 27
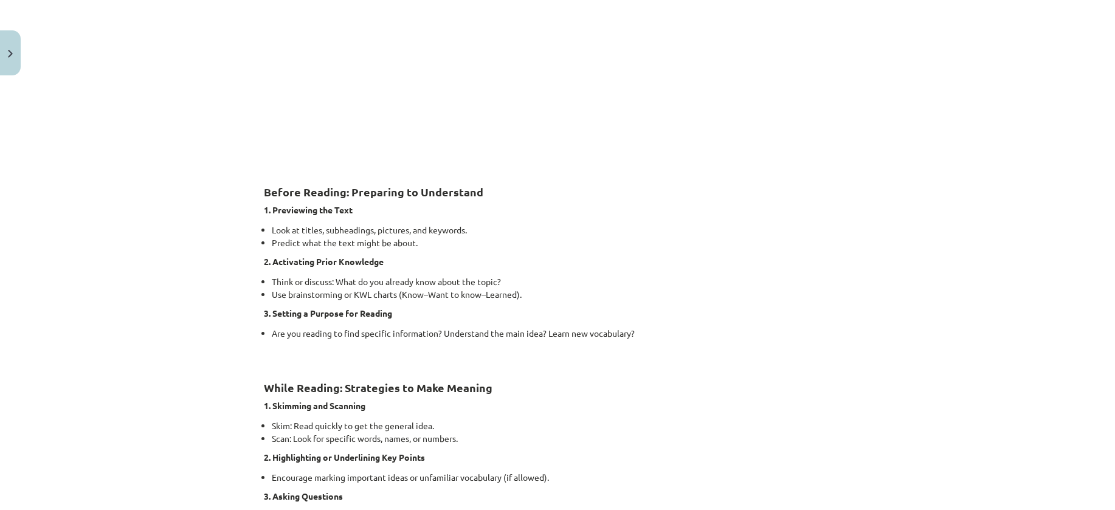
scroll to position [152, 0]
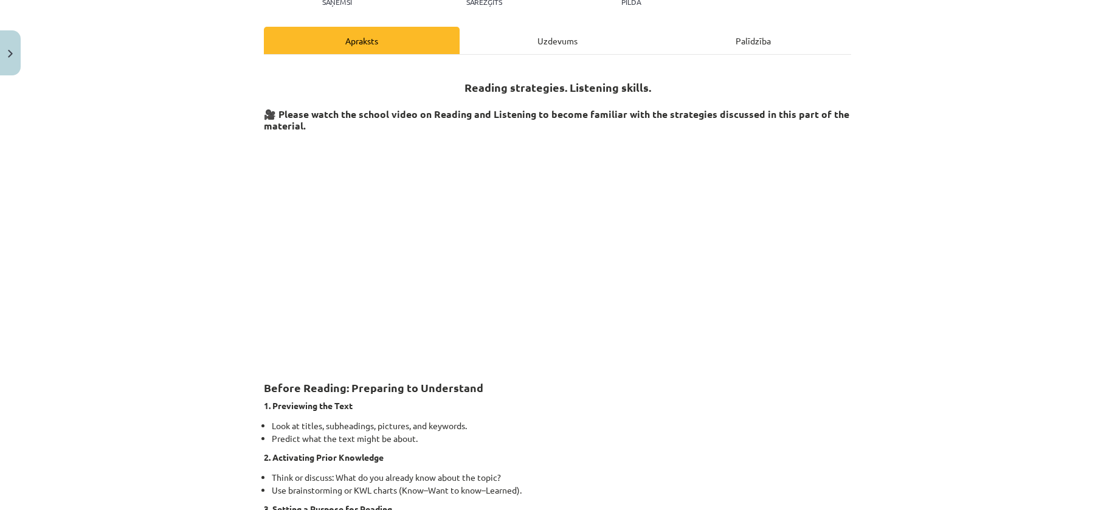
click at [525, 38] on div "Uzdevums" at bounding box center [557, 40] width 196 height 27
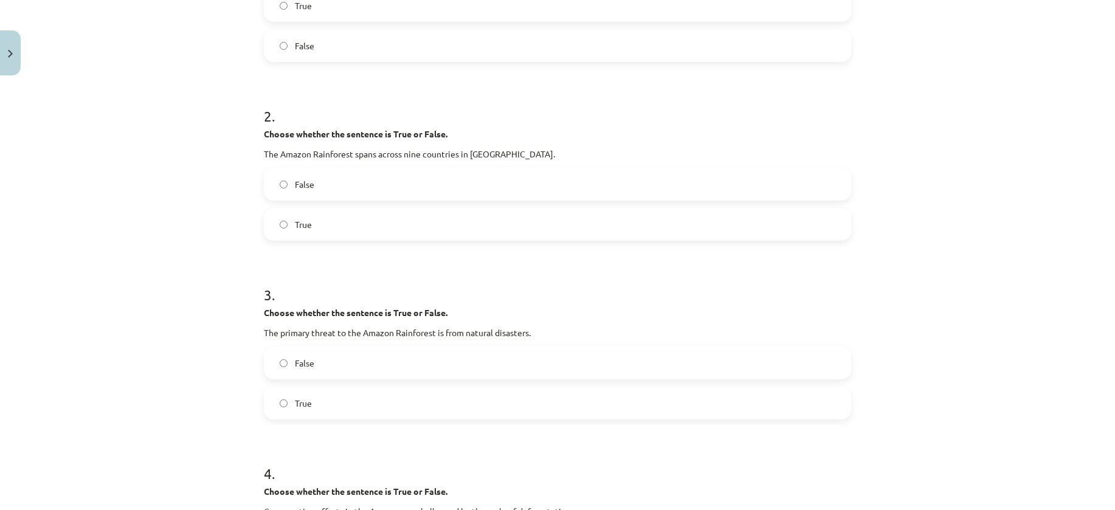
scroll to position [395, 0]
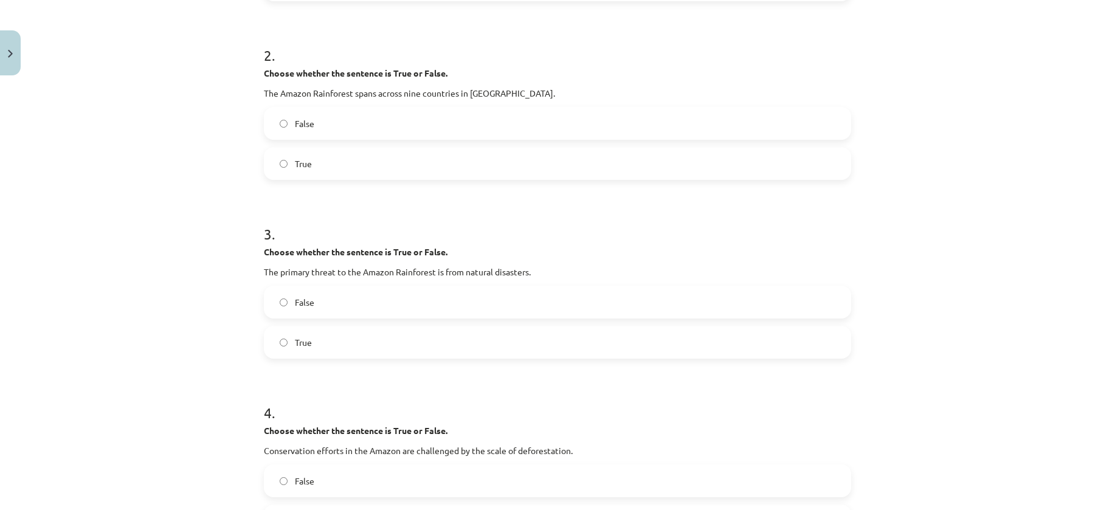
click at [376, 292] on label "False" at bounding box center [557, 302] width 585 height 30
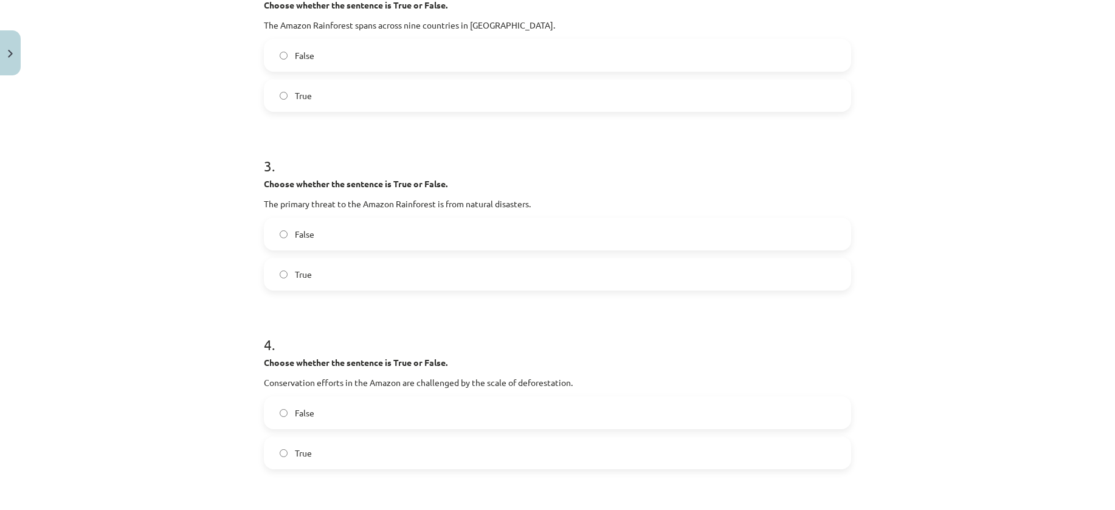
scroll to position [577, 0]
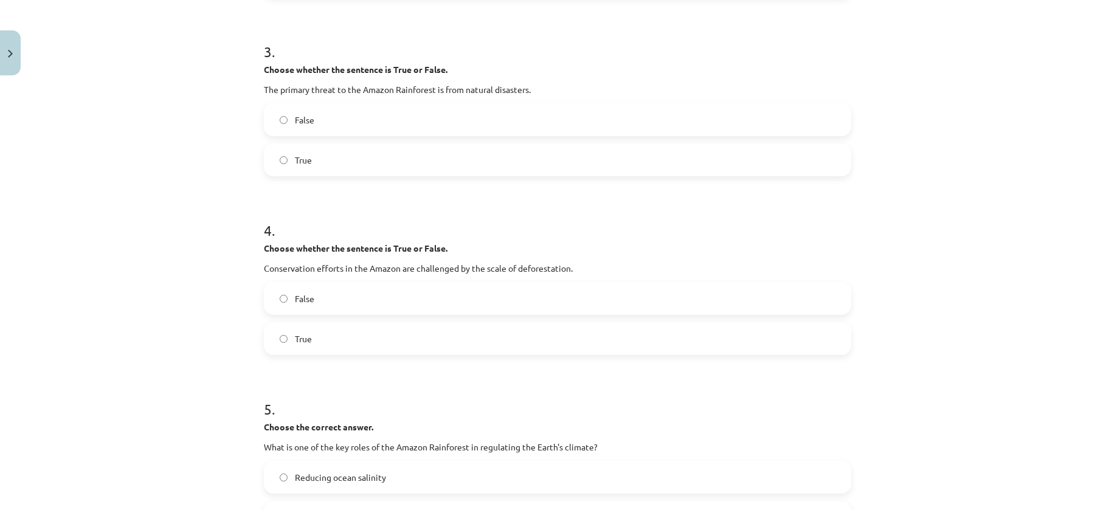
click at [500, 342] on label "True" at bounding box center [557, 338] width 585 height 30
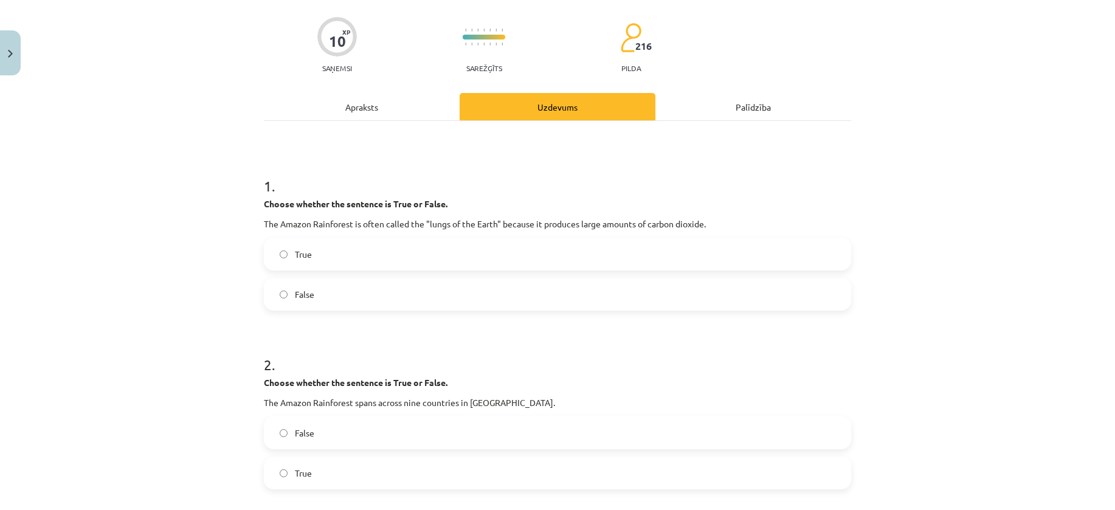
scroll to position [0, 0]
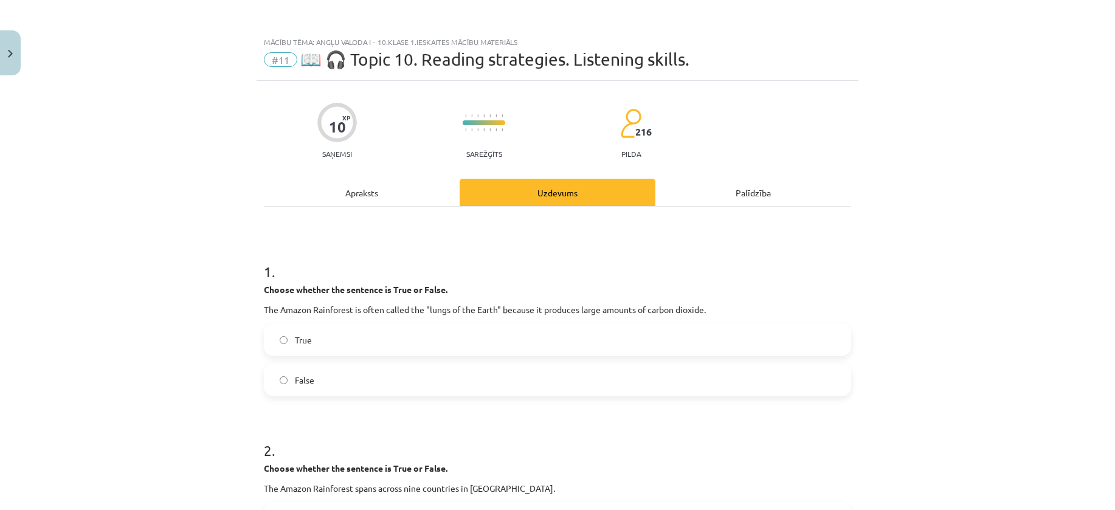
click at [343, 196] on div "Apraksts" at bounding box center [362, 192] width 196 height 27
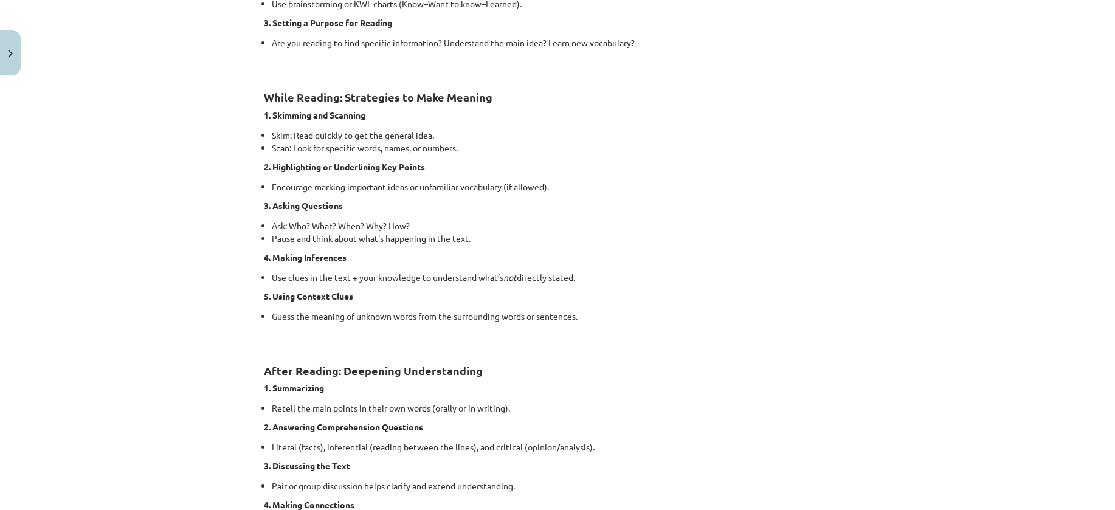
scroll to position [895, 0]
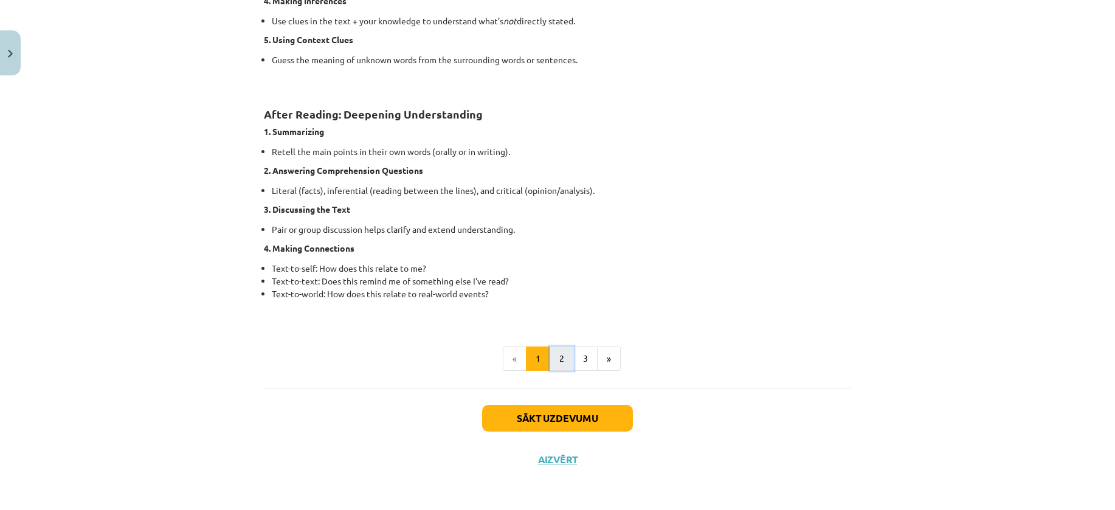
click at [549, 362] on button "2" at bounding box center [561, 358] width 24 height 24
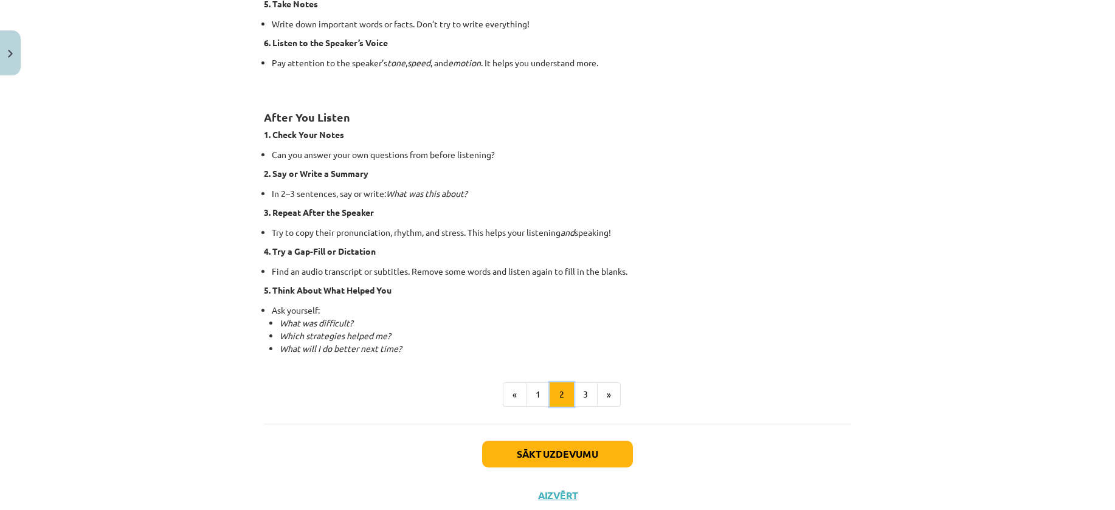
scroll to position [765, 0]
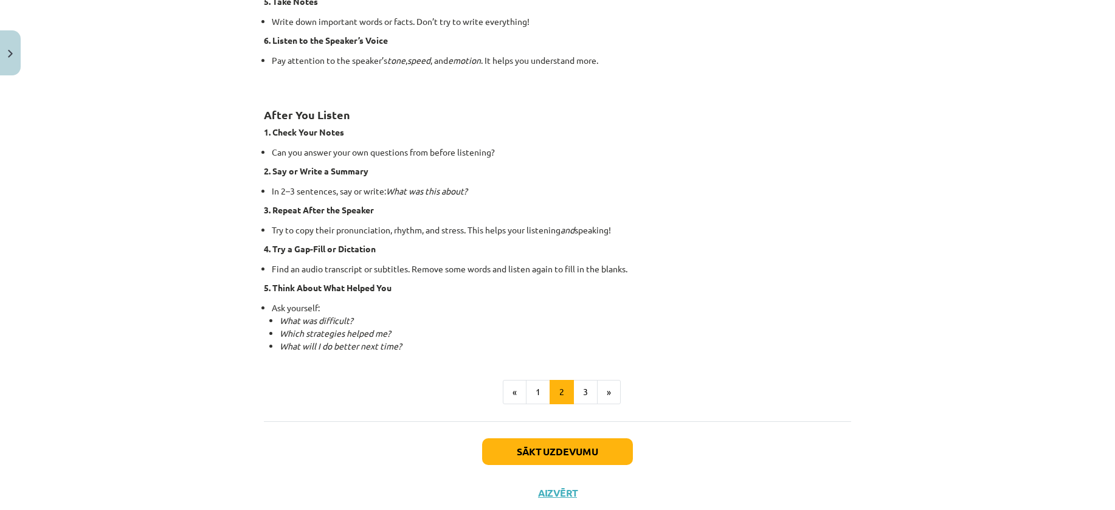
click at [579, 388] on button "3" at bounding box center [585, 392] width 24 height 24
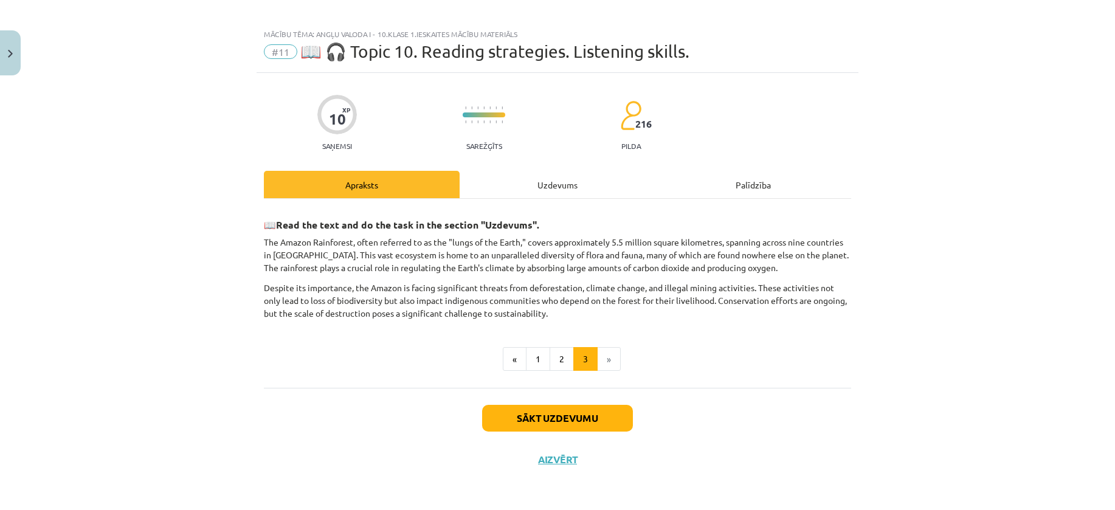
click at [566, 188] on div "Uzdevums" at bounding box center [557, 184] width 196 height 27
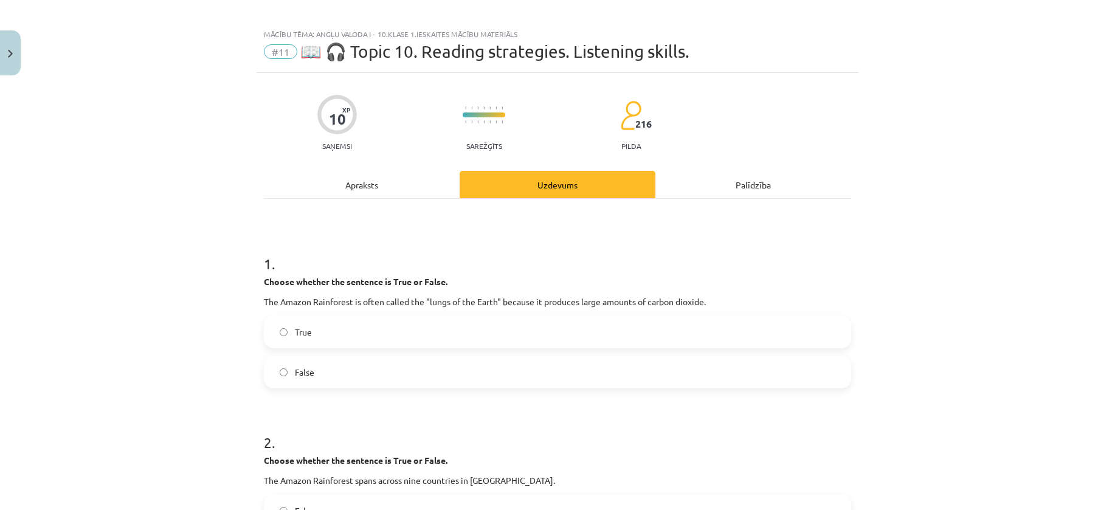
click at [394, 177] on div "Apraksts" at bounding box center [362, 184] width 196 height 27
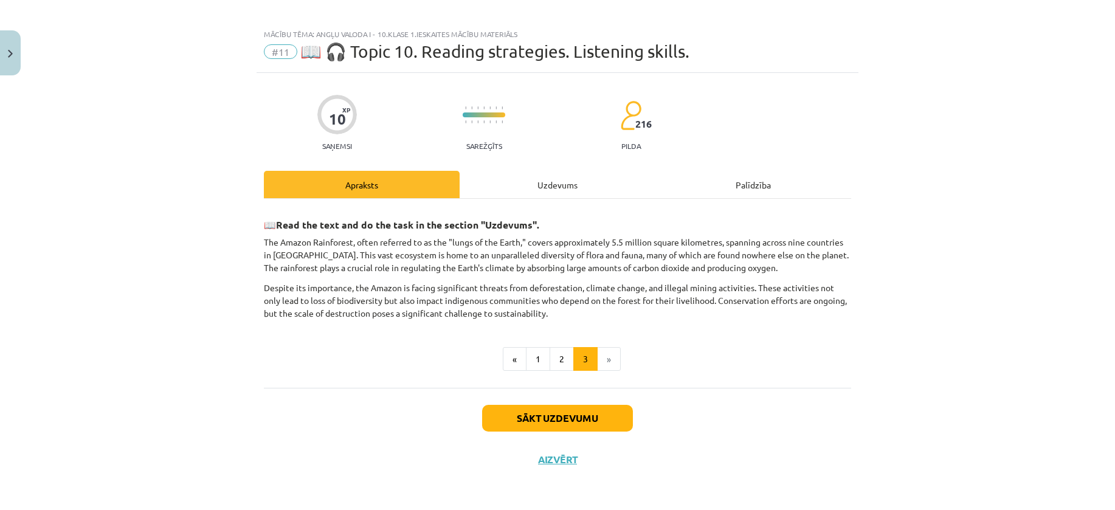
click at [528, 185] on div "Uzdevums" at bounding box center [557, 184] width 196 height 27
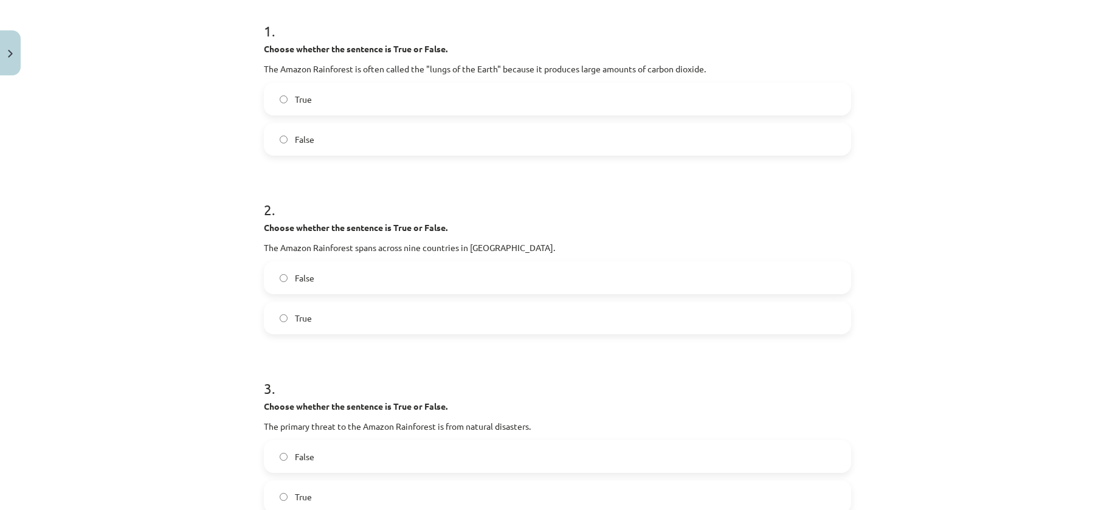
scroll to position [251, 0]
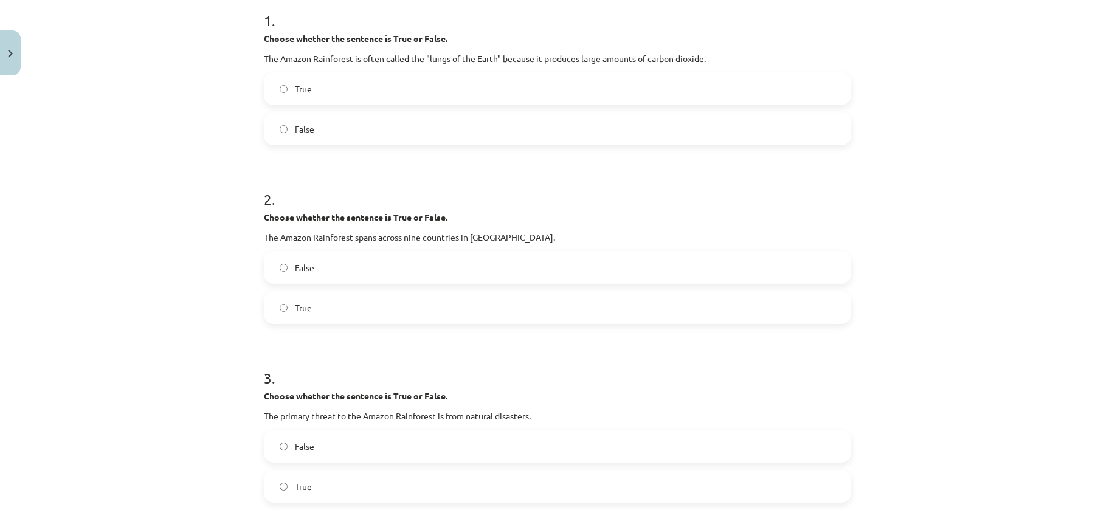
click at [346, 311] on label "True" at bounding box center [557, 307] width 585 height 30
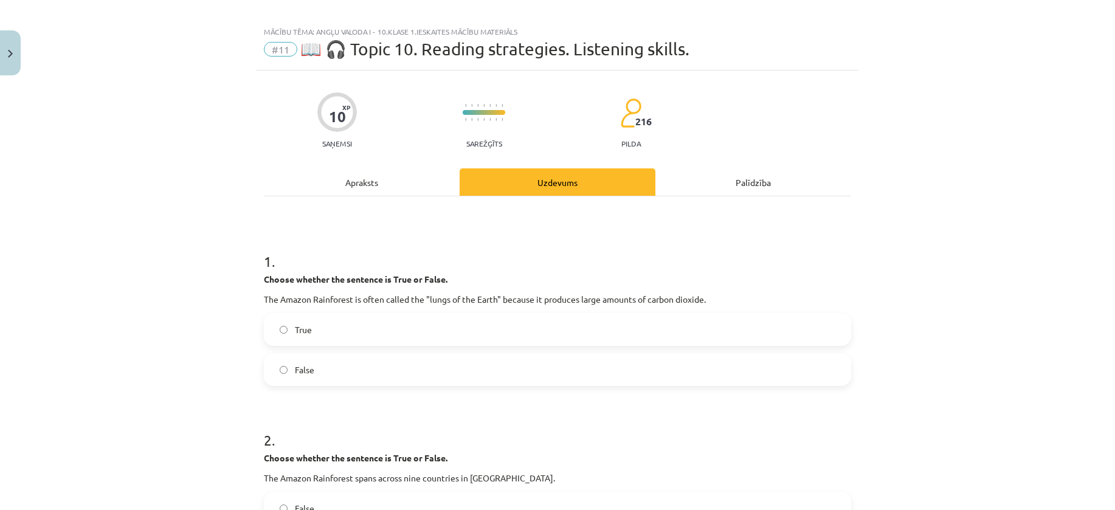
scroll to position [8, 0]
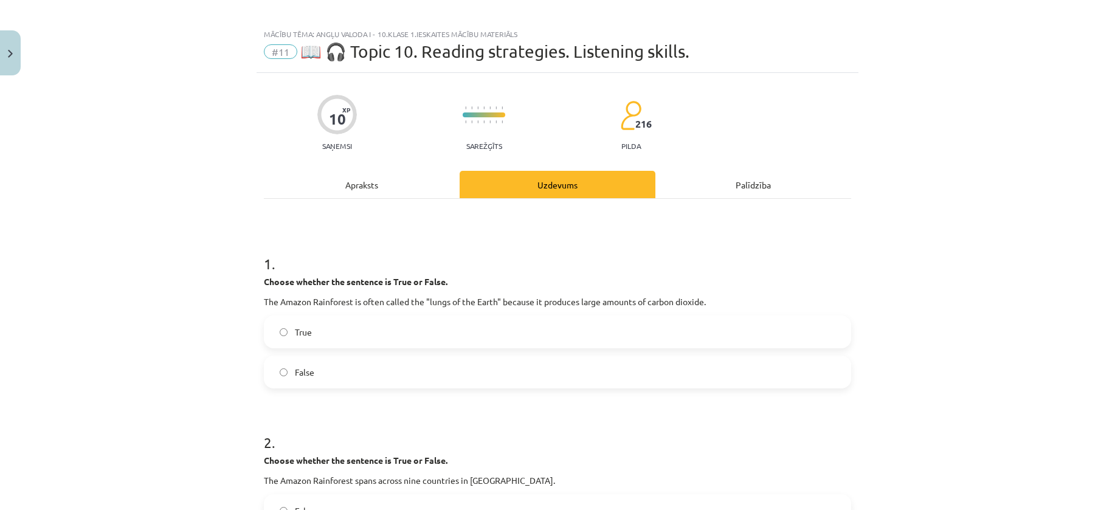
click at [402, 180] on div "Apraksts" at bounding box center [362, 184] width 196 height 27
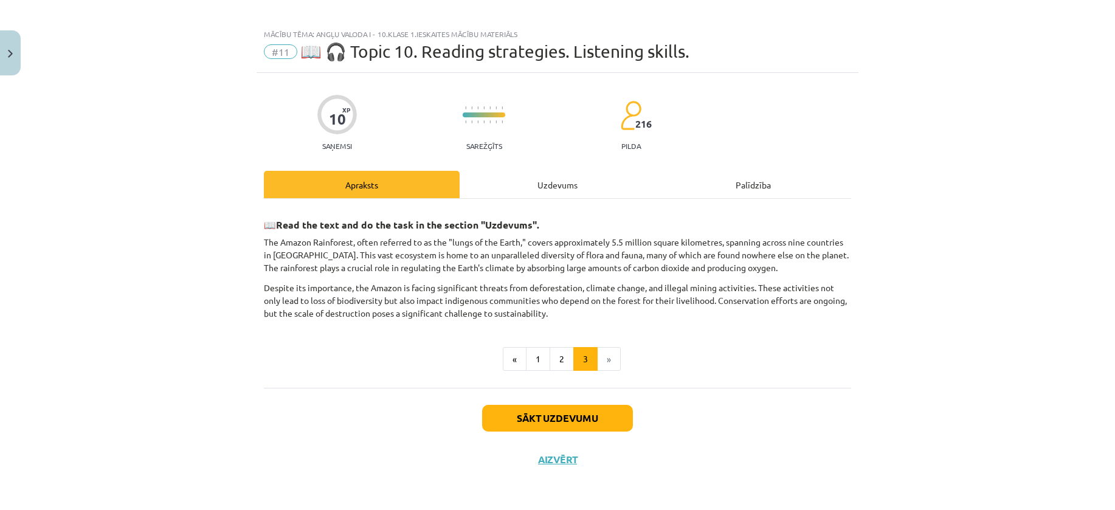
click at [573, 181] on div "Uzdevums" at bounding box center [557, 184] width 196 height 27
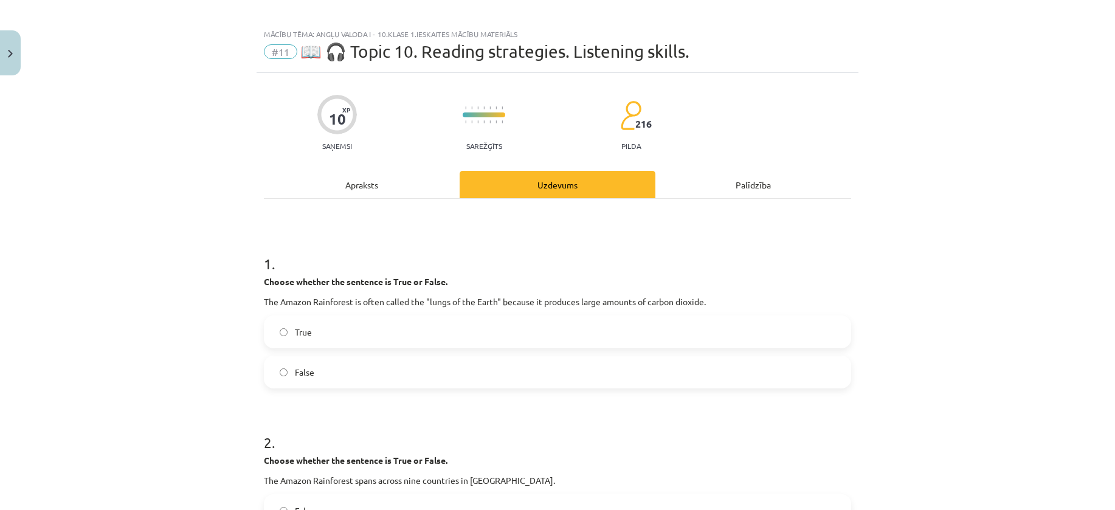
click at [349, 334] on label "True" at bounding box center [557, 332] width 585 height 30
click at [382, 176] on div "Apraksts" at bounding box center [362, 184] width 196 height 27
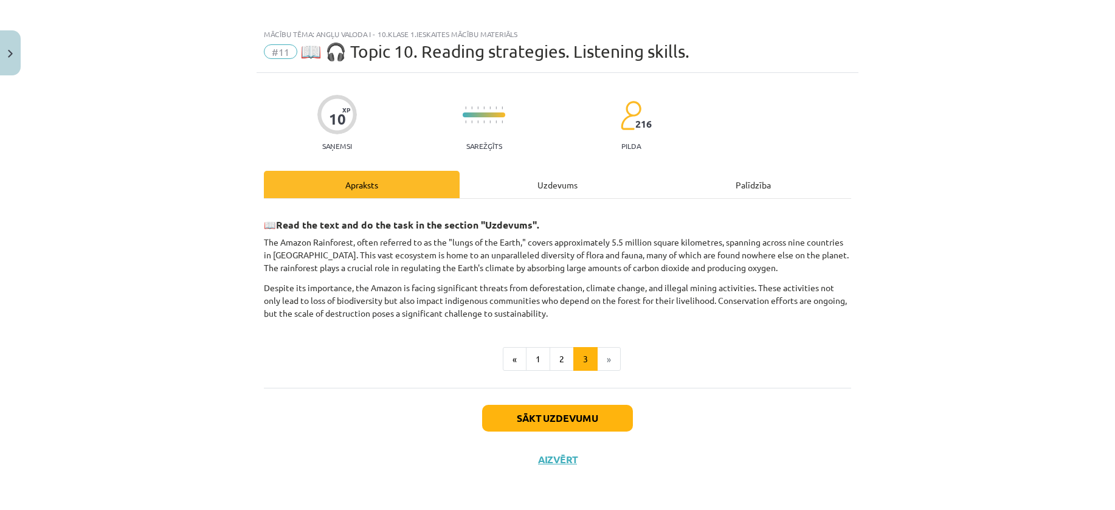
click at [557, 184] on div "Uzdevums" at bounding box center [557, 184] width 196 height 27
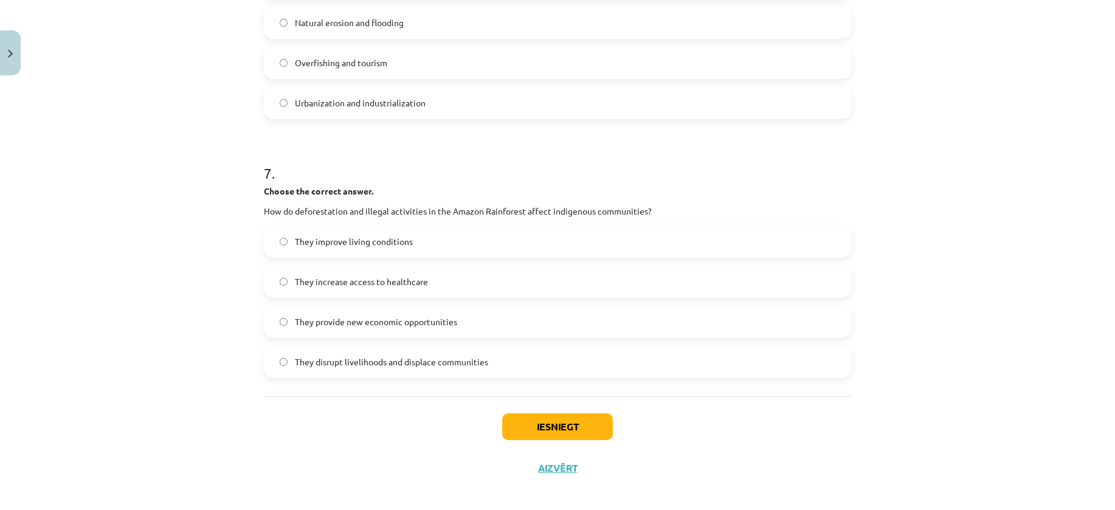
scroll to position [1340, 0]
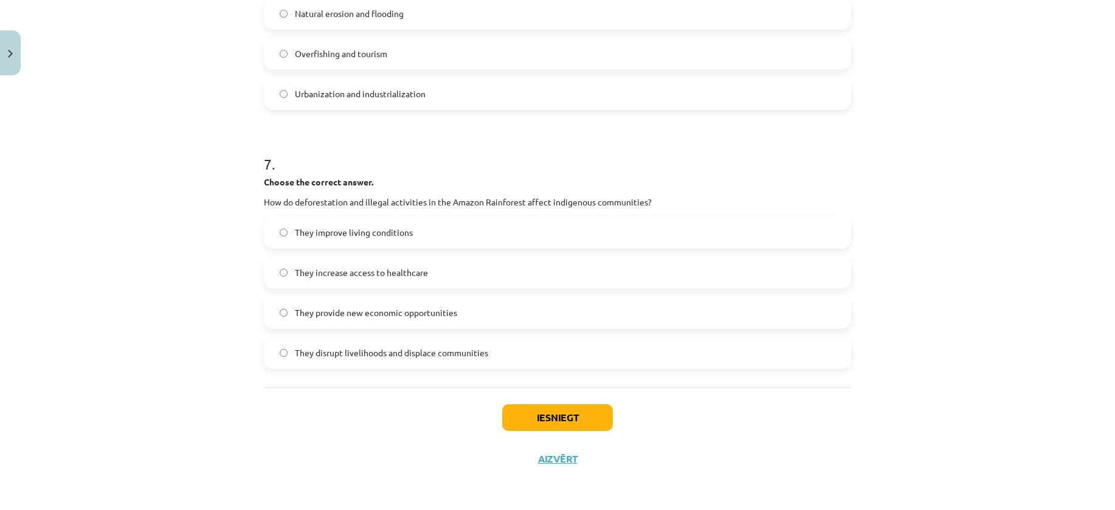
click at [334, 348] on span "They disrupt livelihoods and displace communities" at bounding box center [391, 352] width 193 height 13
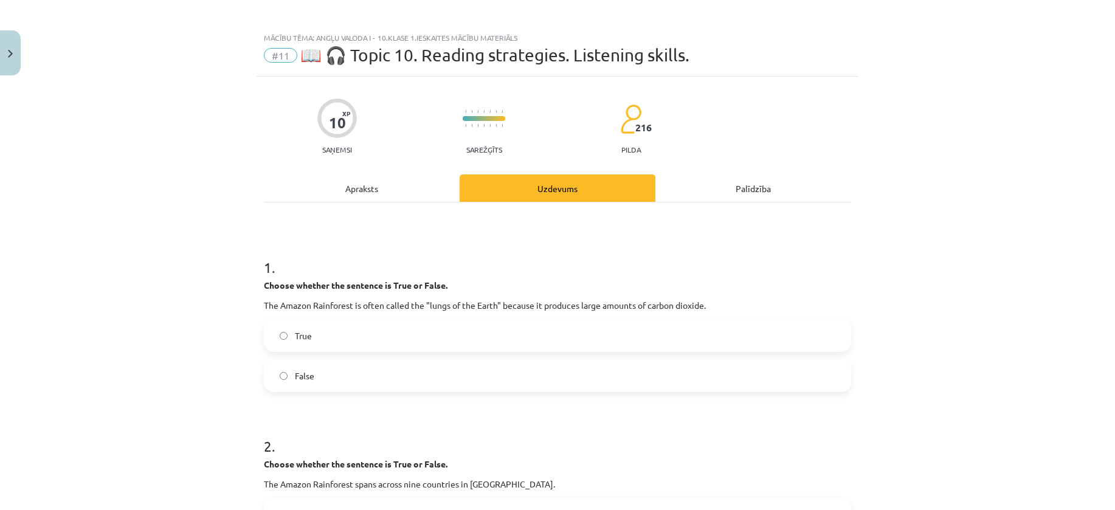
scroll to position [0, 0]
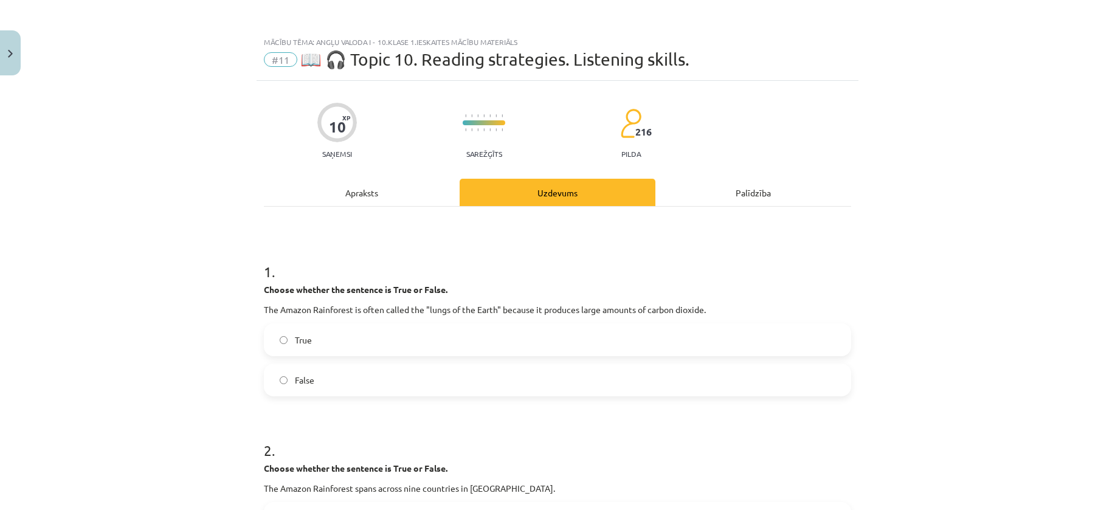
click at [357, 202] on div "Apraksts" at bounding box center [362, 192] width 196 height 27
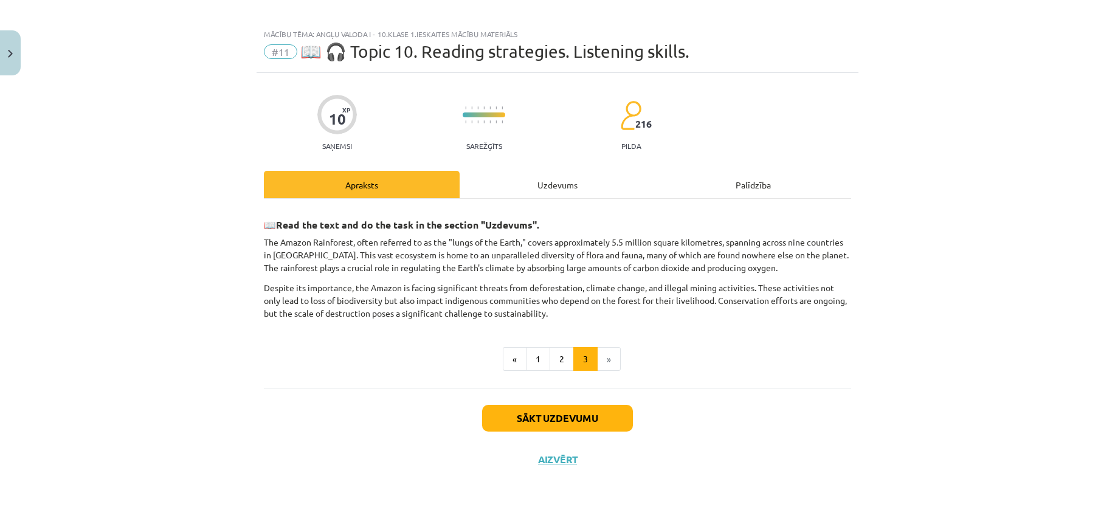
click at [496, 188] on div "Uzdevums" at bounding box center [557, 184] width 196 height 27
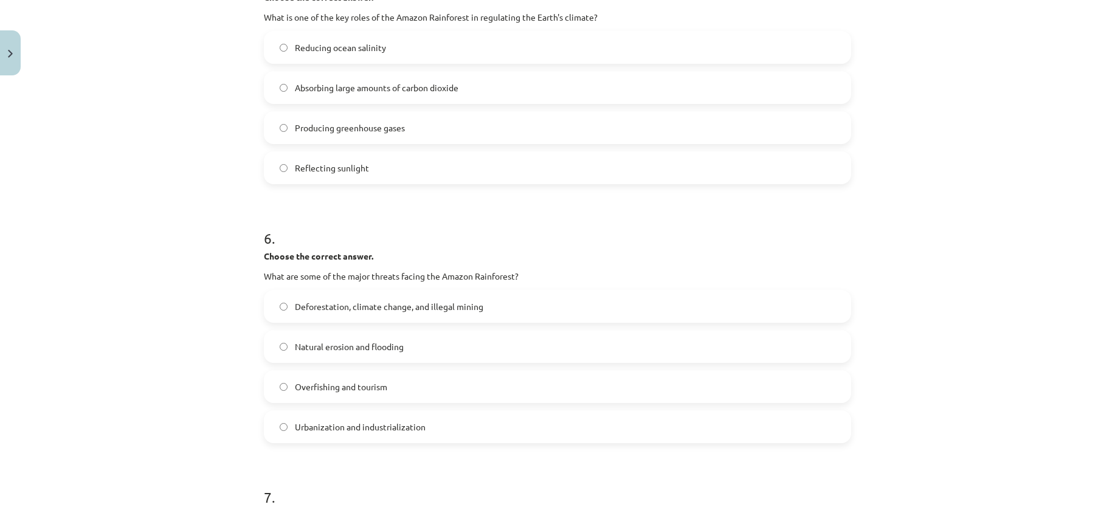
scroll to position [1041, 0]
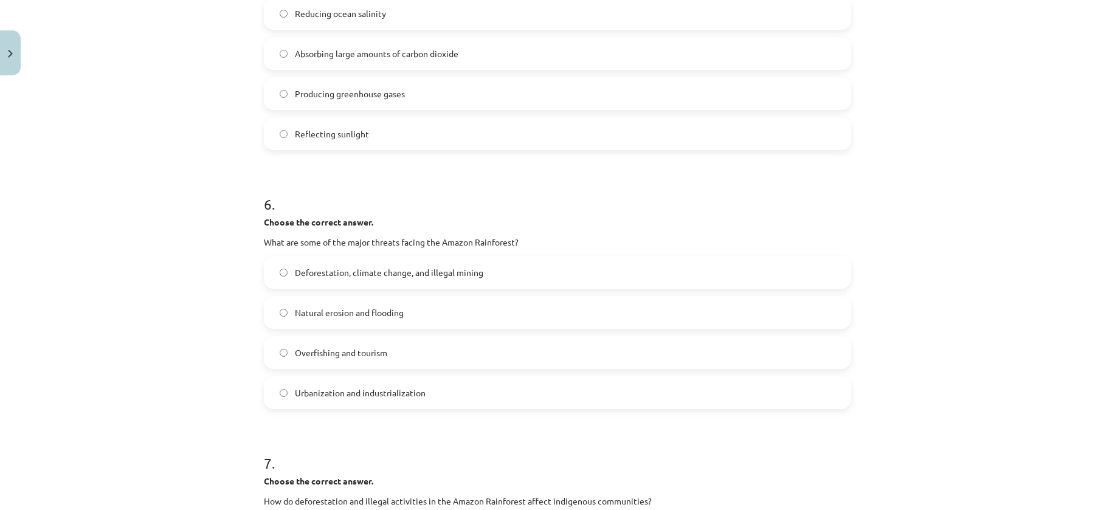
click at [472, 275] on span "Deforestation, climate change, and illegal mining" at bounding box center [389, 272] width 188 height 13
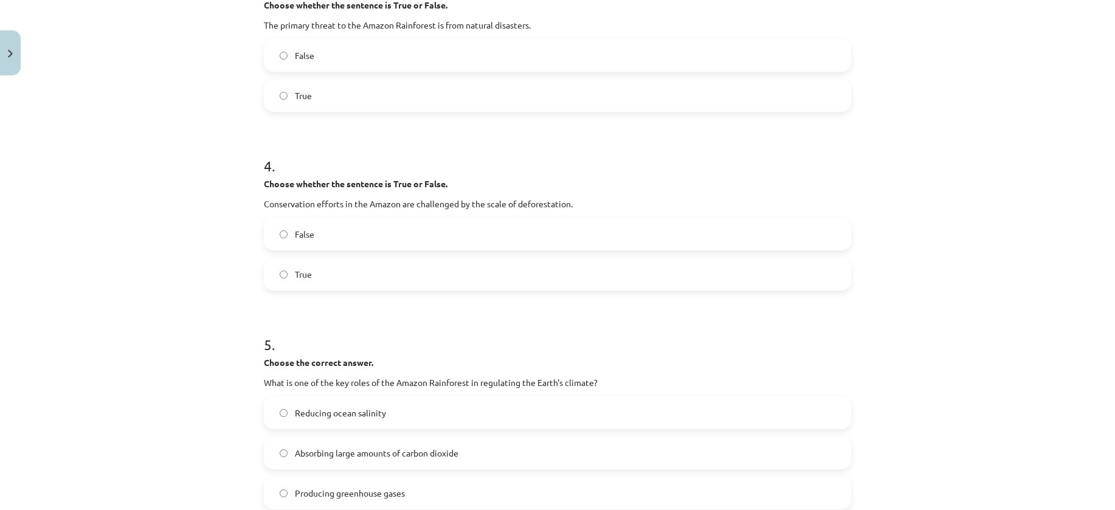
scroll to position [0, 0]
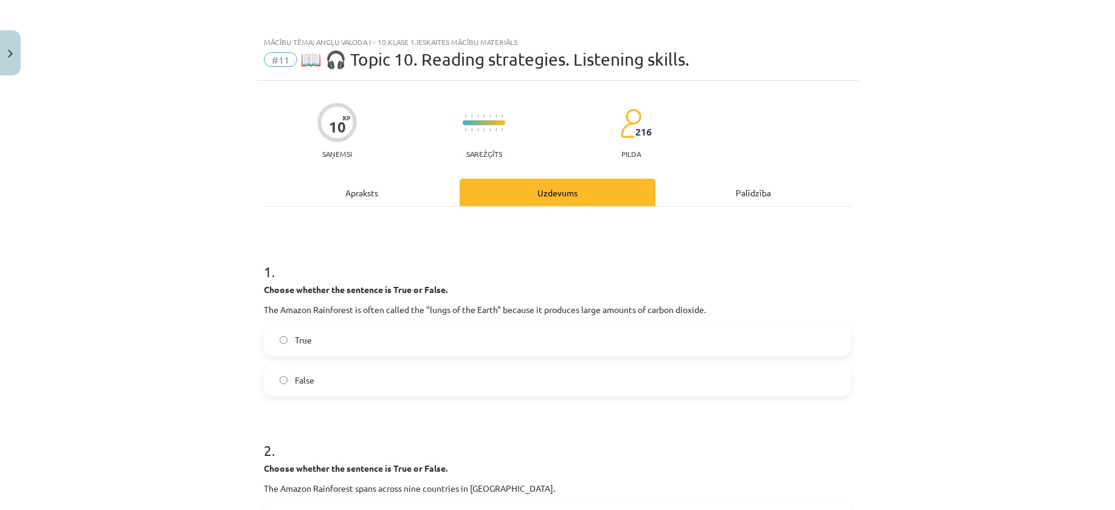
click at [356, 184] on div "Apraksts" at bounding box center [362, 192] width 196 height 27
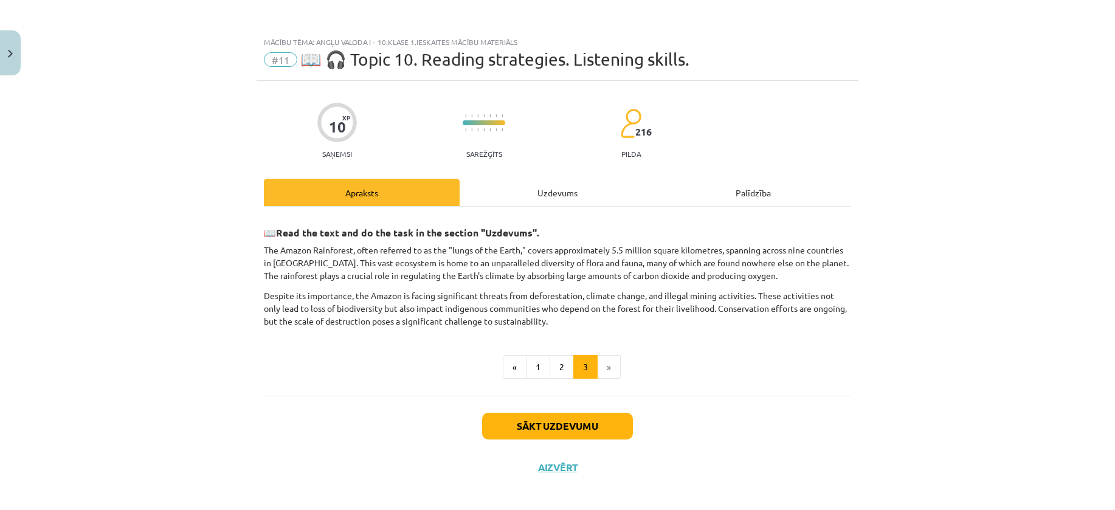
click at [521, 204] on div "Uzdevums" at bounding box center [557, 192] width 196 height 27
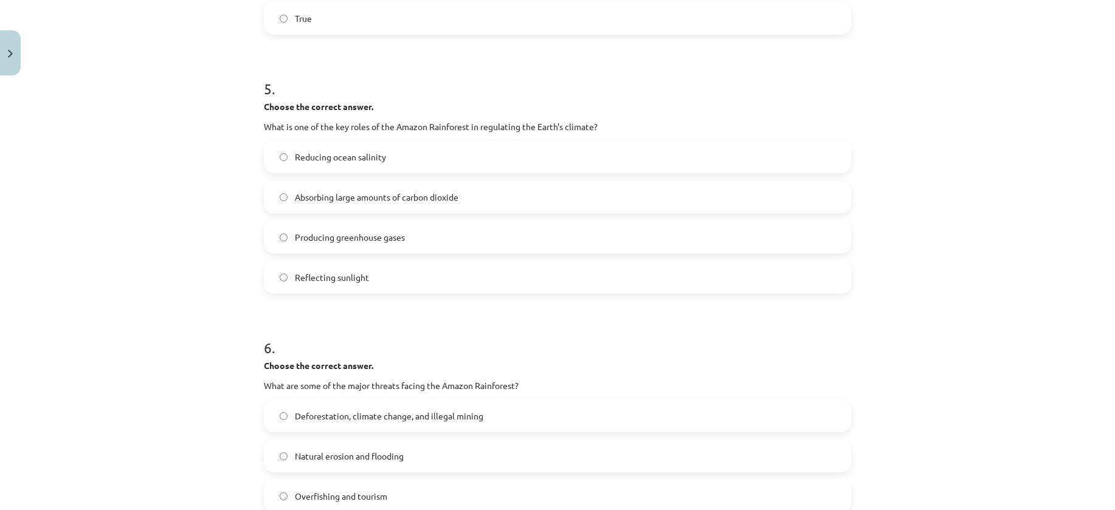
scroll to position [859, 0]
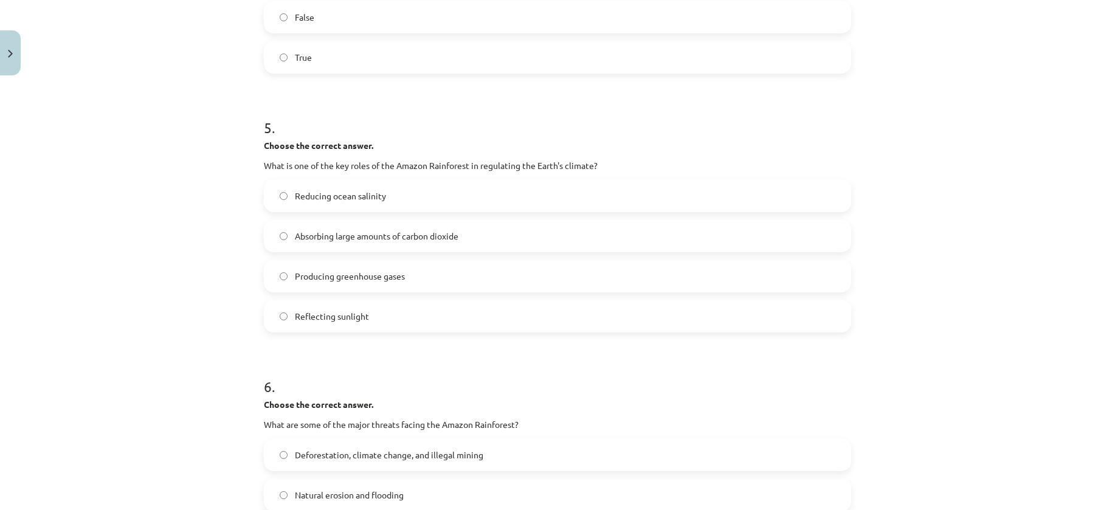
click at [502, 233] on label "Absorbing large amounts of carbon dioxide" at bounding box center [557, 236] width 585 height 30
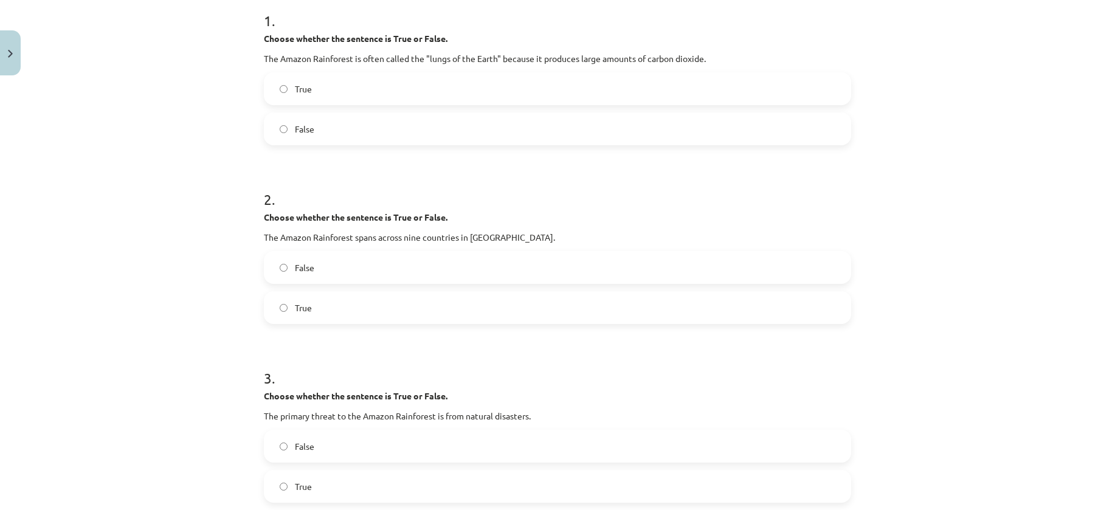
scroll to position [190, 0]
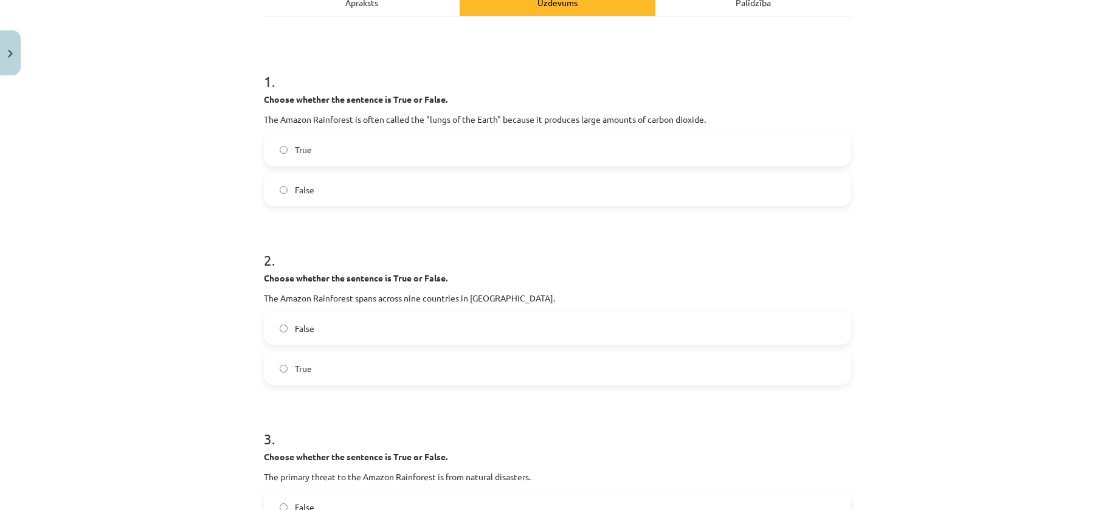
click at [497, 186] on label "False" at bounding box center [557, 189] width 585 height 30
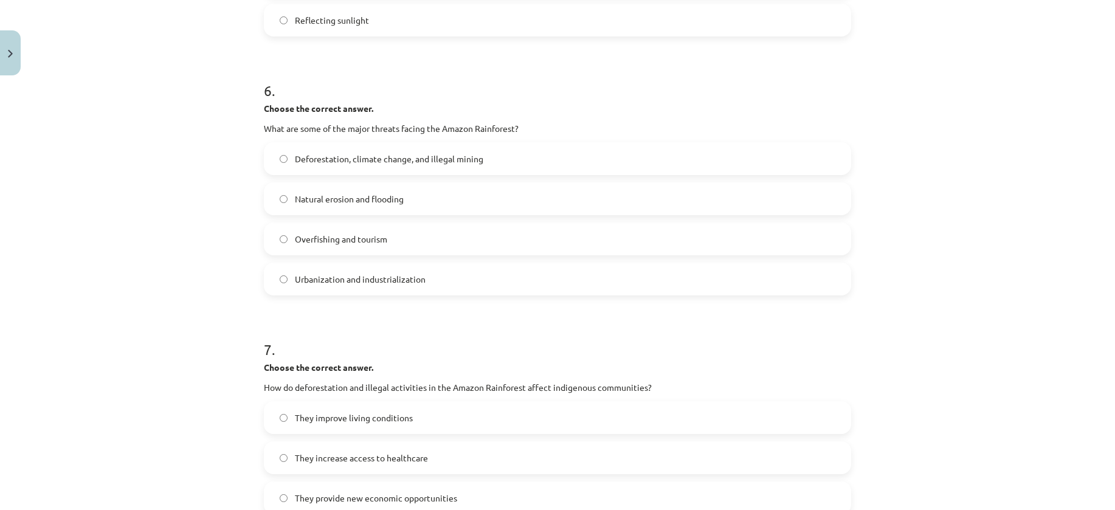
scroll to position [1340, 0]
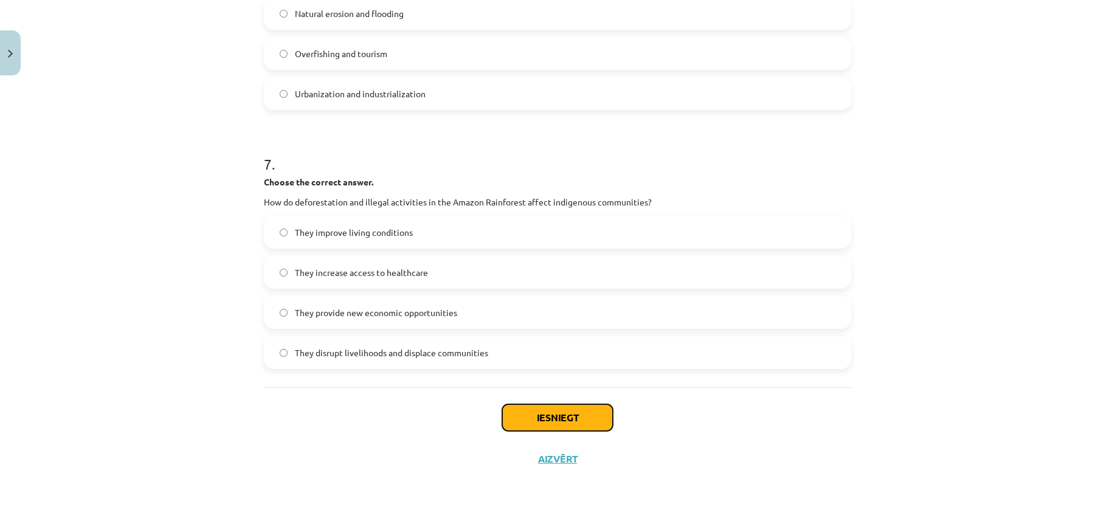
click at [575, 424] on button "Iesniegt" at bounding box center [557, 417] width 111 height 27
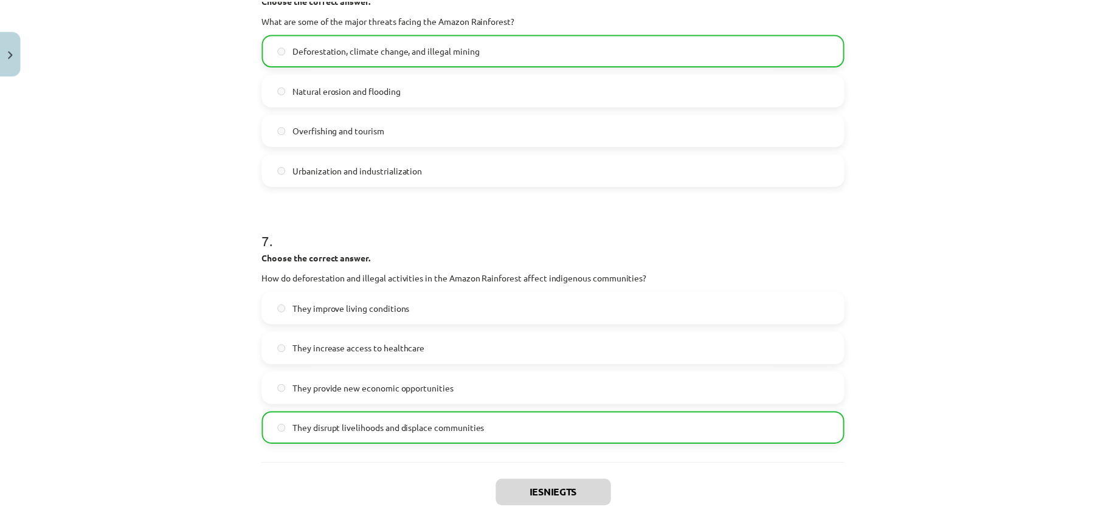
scroll to position [1379, 0]
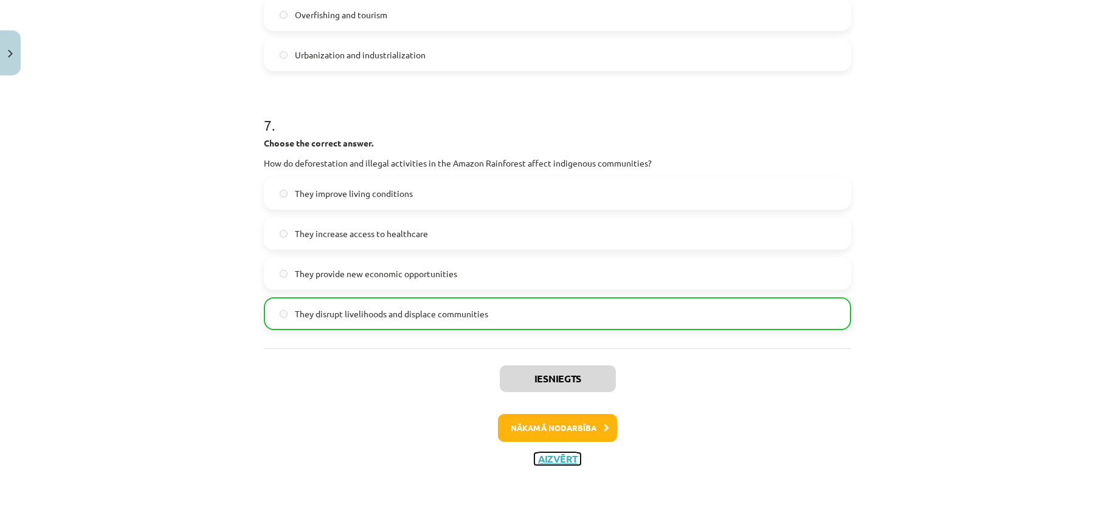
click at [551, 463] on button "Aizvērt" at bounding box center [557, 459] width 46 height 12
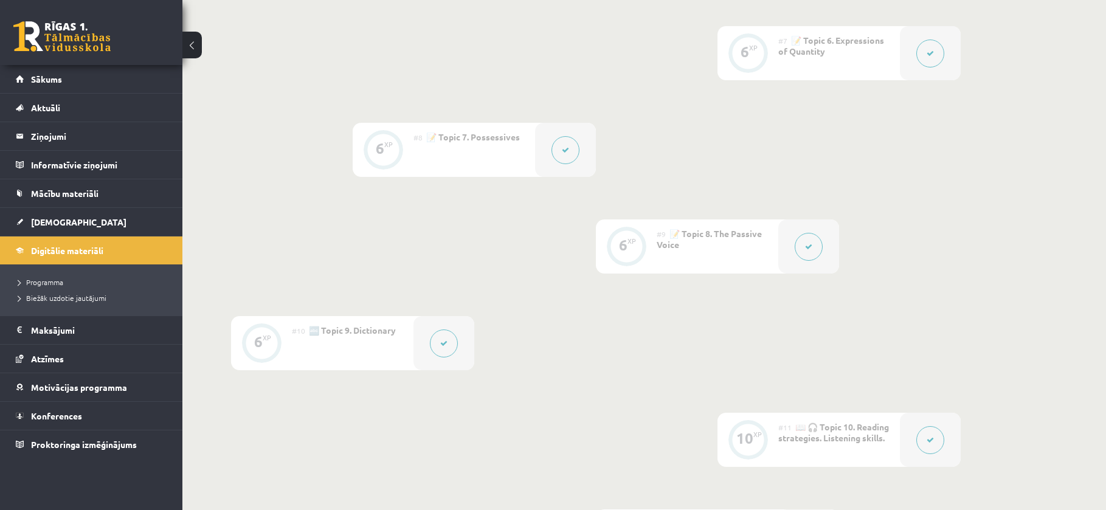
scroll to position [1216, 0]
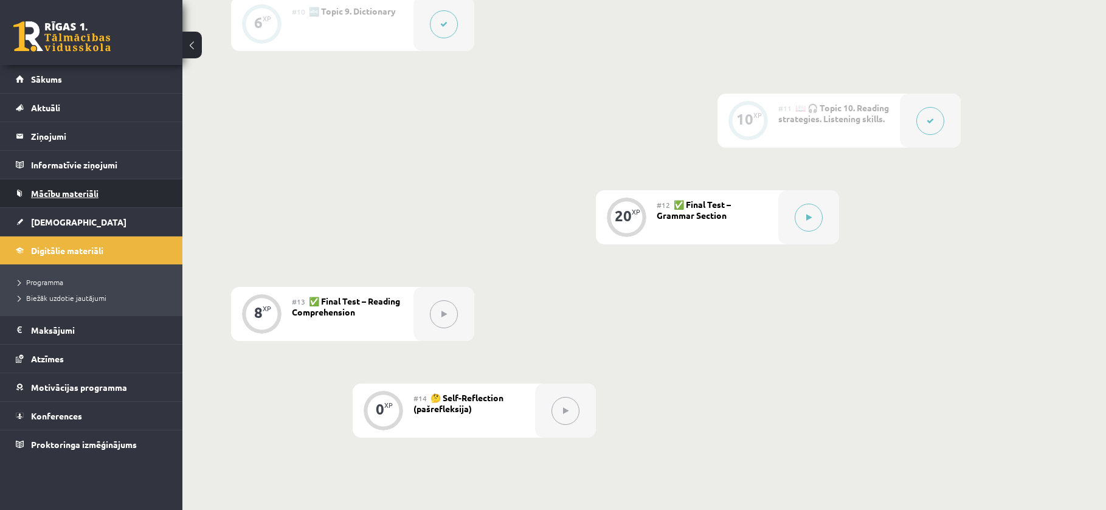
click at [80, 181] on link "Mācību materiāli" at bounding box center [91, 193] width 151 height 28
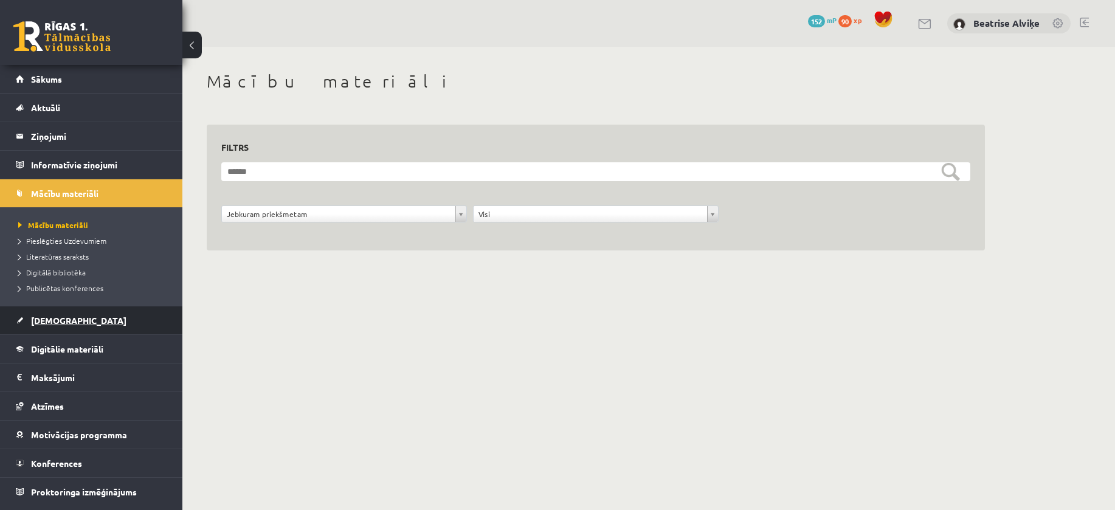
click at [60, 326] on link "[DEMOGRAPHIC_DATA]" at bounding box center [91, 320] width 151 height 28
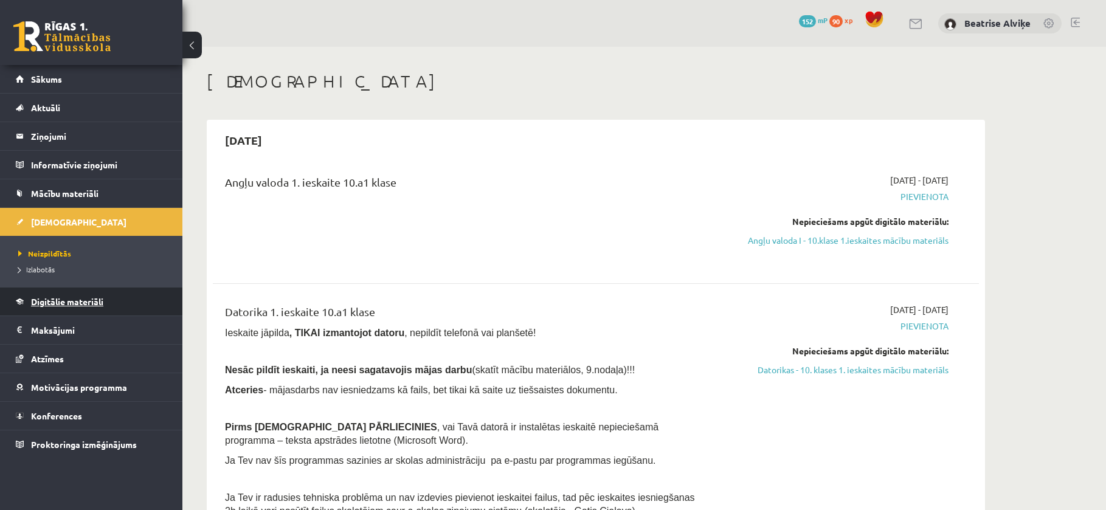
click at [88, 299] on span "Digitālie materiāli" at bounding box center [67, 301] width 72 height 11
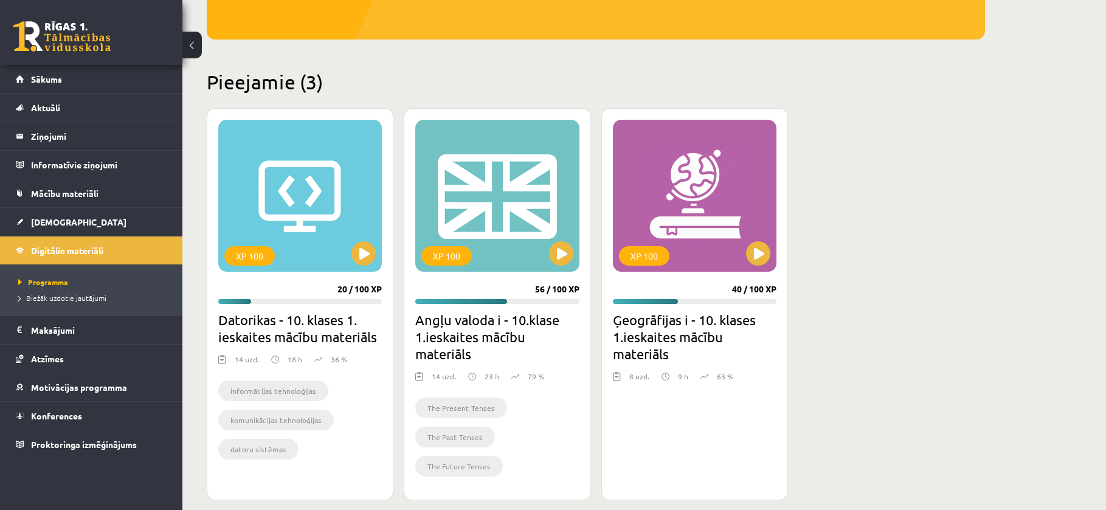
scroll to position [243, 0]
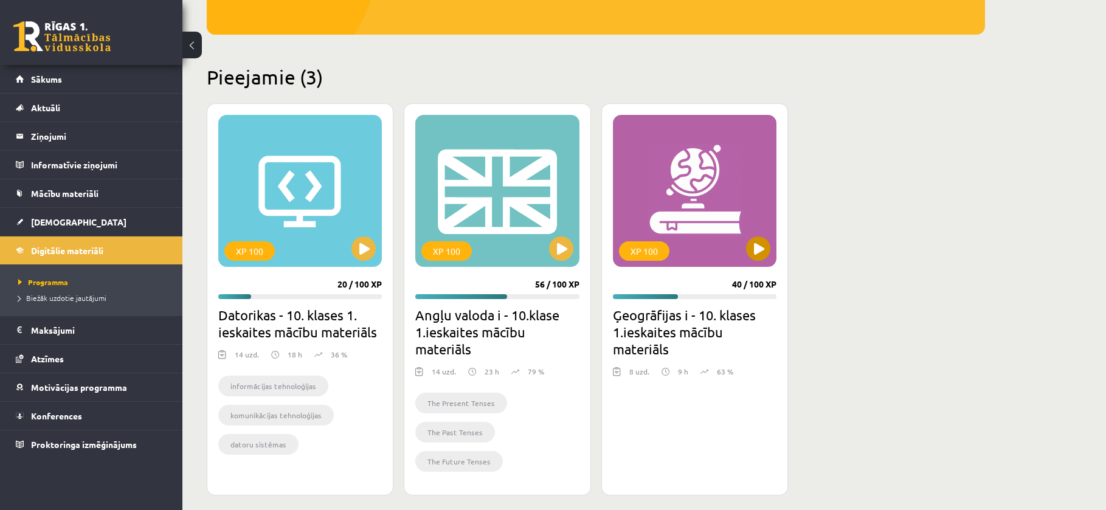
click at [696, 208] on div "XP 100" at bounding box center [694, 191] width 163 height 152
click at [709, 240] on div "XP 100" at bounding box center [694, 191] width 163 height 152
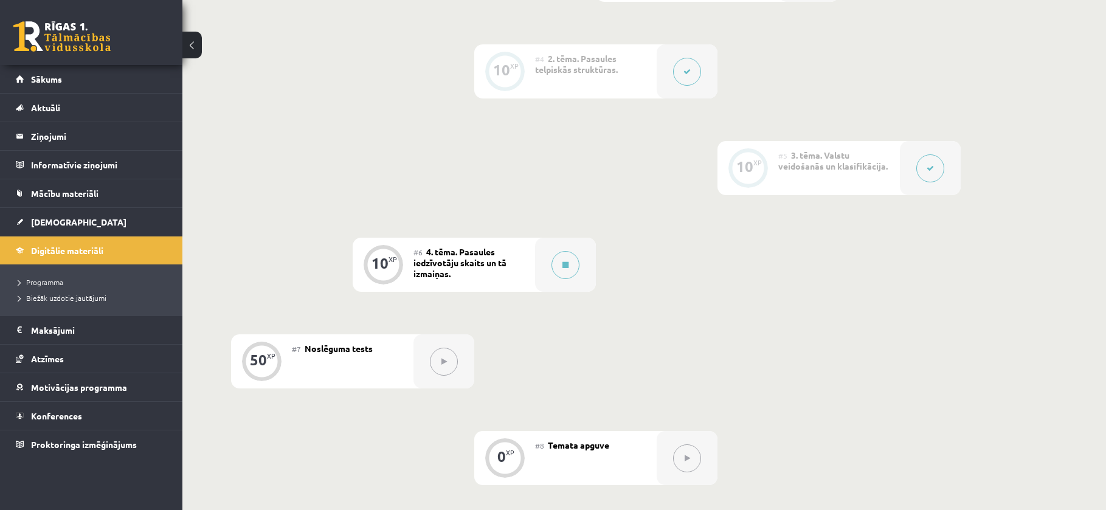
scroll to position [608, 0]
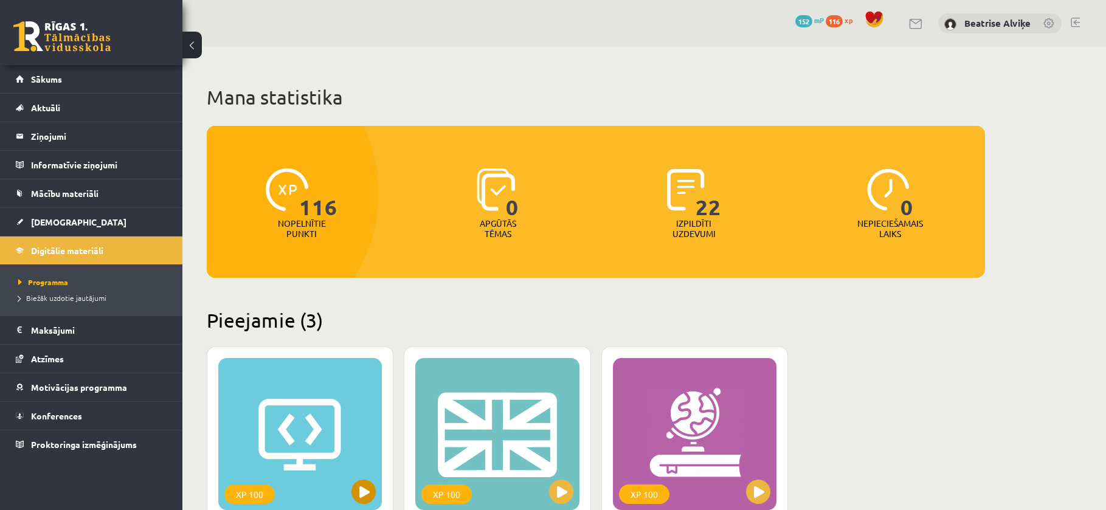
scroll to position [243, 0]
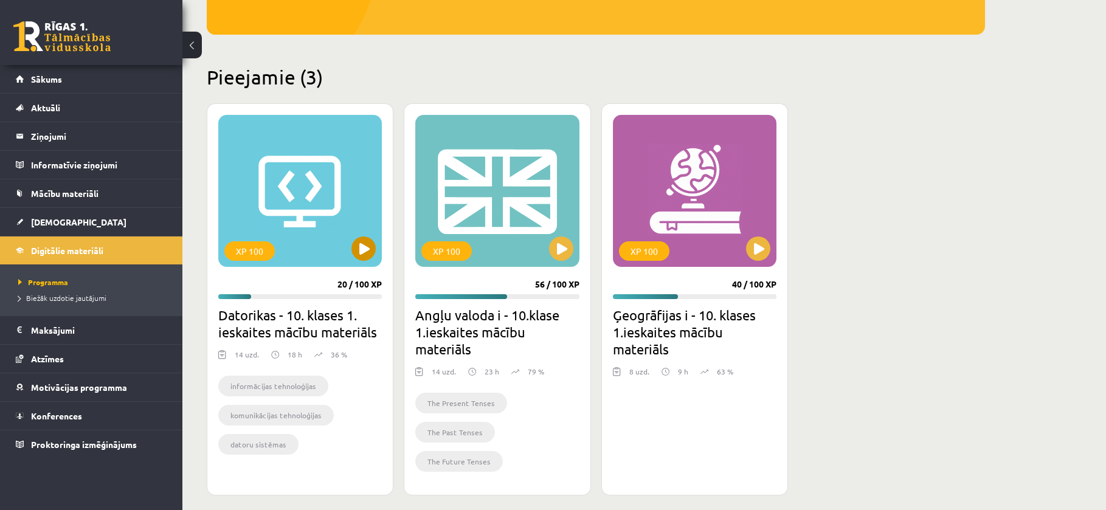
click at [277, 160] on div "XP 100" at bounding box center [299, 191] width 163 height 152
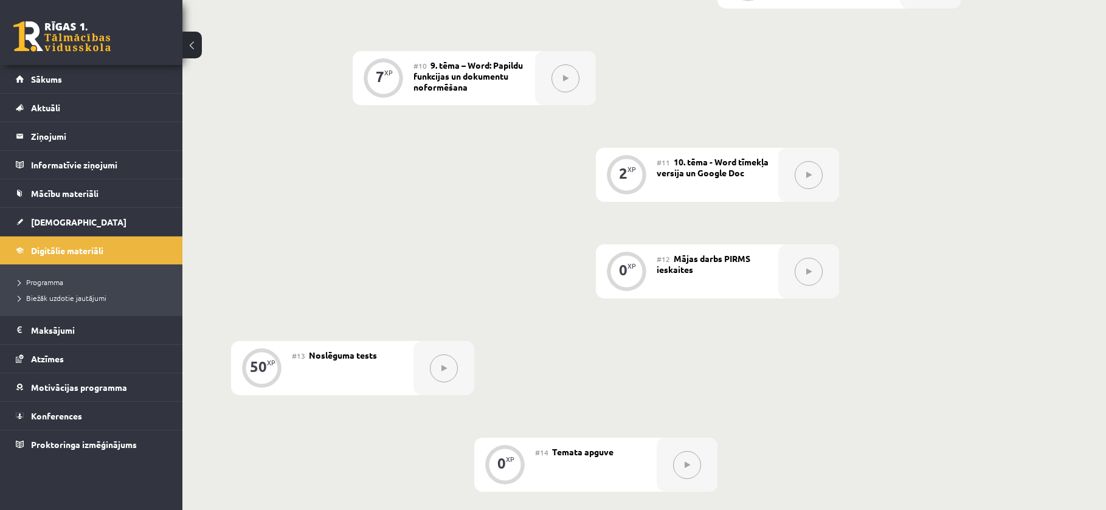
scroll to position [1216, 0]
